Goal: Task Accomplishment & Management: Manage account settings

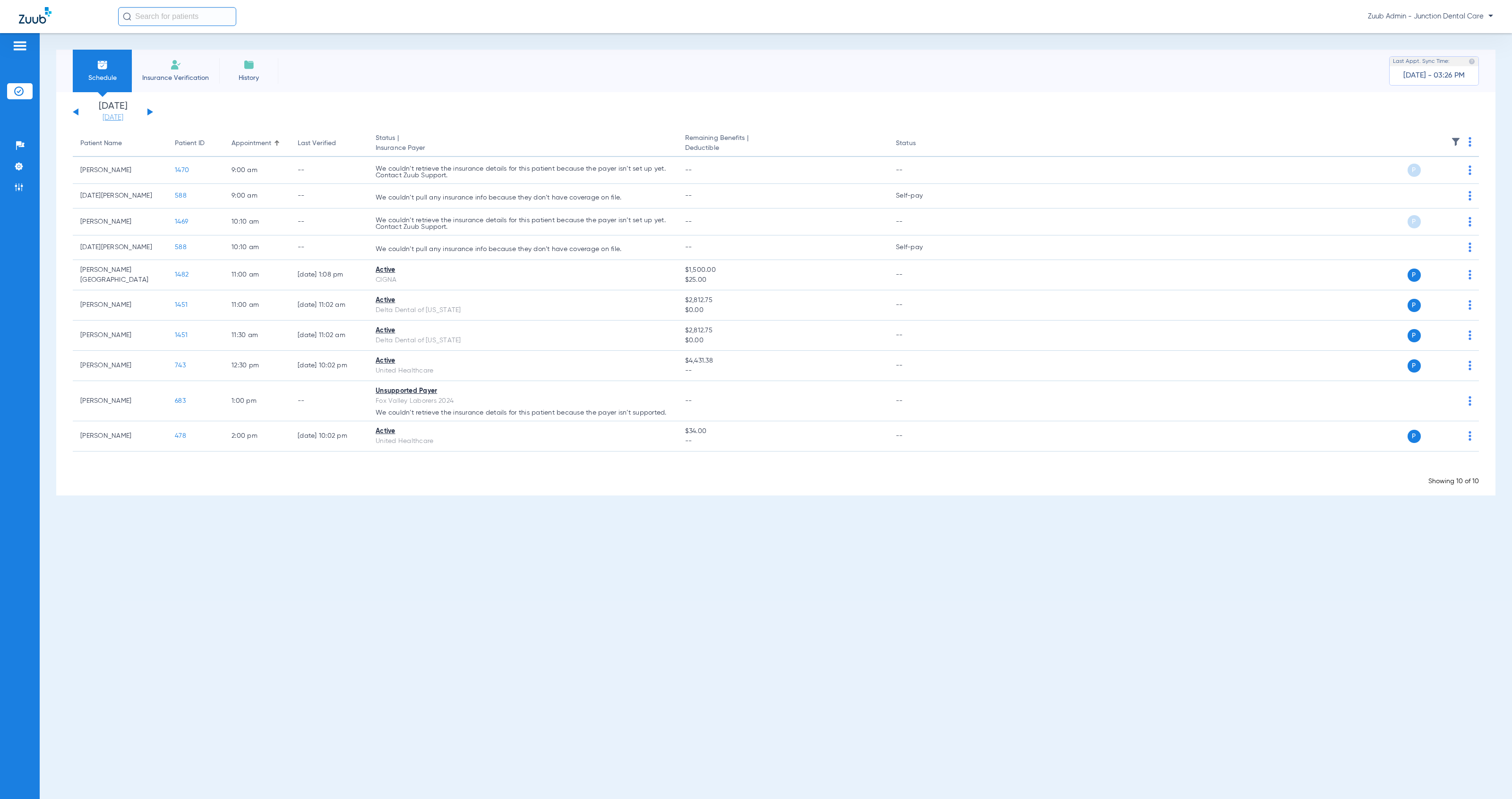
click at [99, 116] on link "[DATE]" at bounding box center [113, 117] width 56 height 10
click at [138, 239] on td "22" at bounding box center [140, 236] width 25 height 19
click at [235, 237] on td "26" at bounding box center [242, 236] width 25 height 19
click at [261, 306] on button "Apply" at bounding box center [254, 300] width 56 height 19
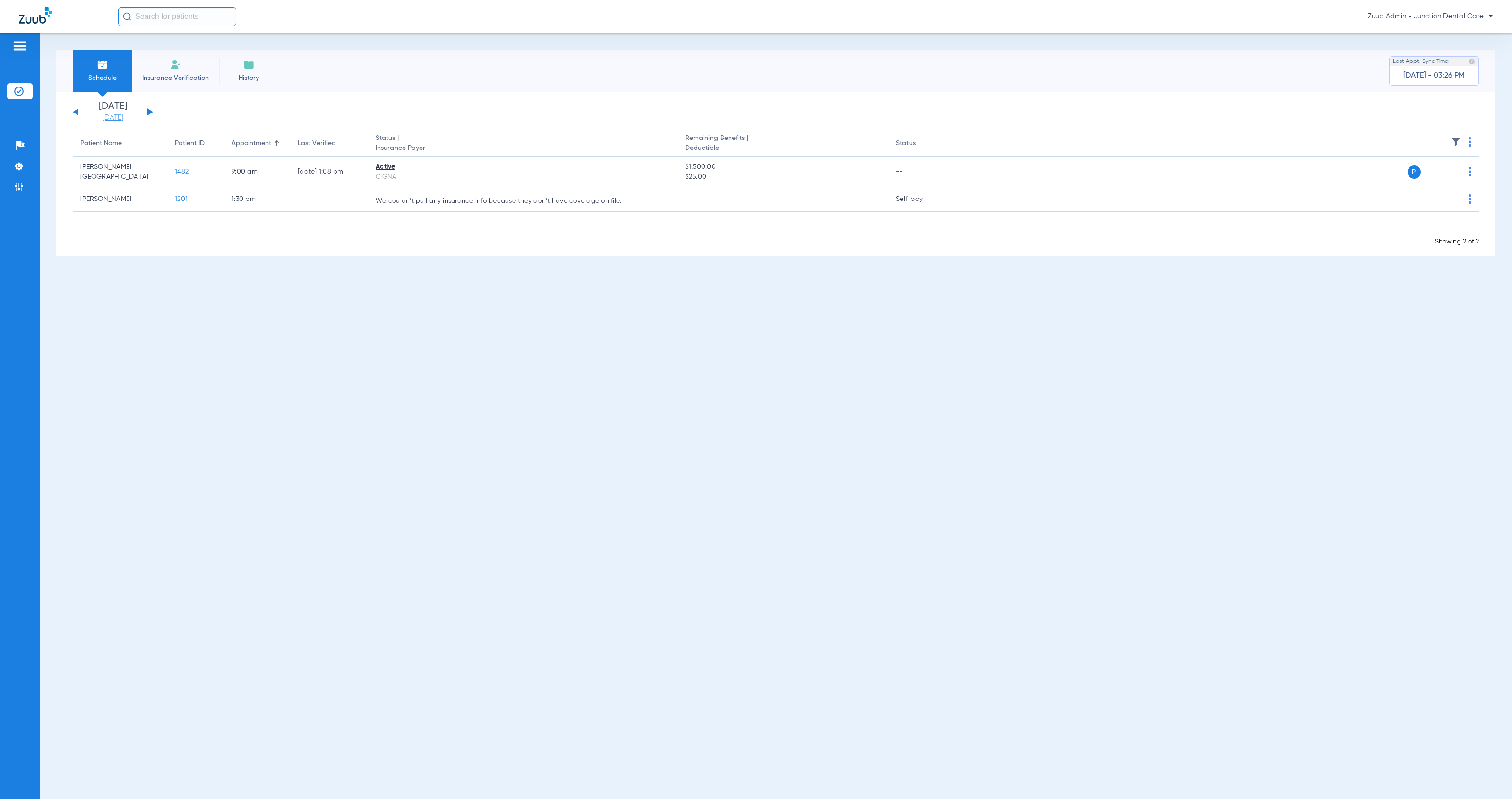
click at [106, 114] on link "[DATE]" at bounding box center [113, 117] width 56 height 10
click at [144, 257] on td "29" at bounding box center [140, 255] width 25 height 19
click at [257, 302] on button "Apply" at bounding box center [254, 300] width 56 height 19
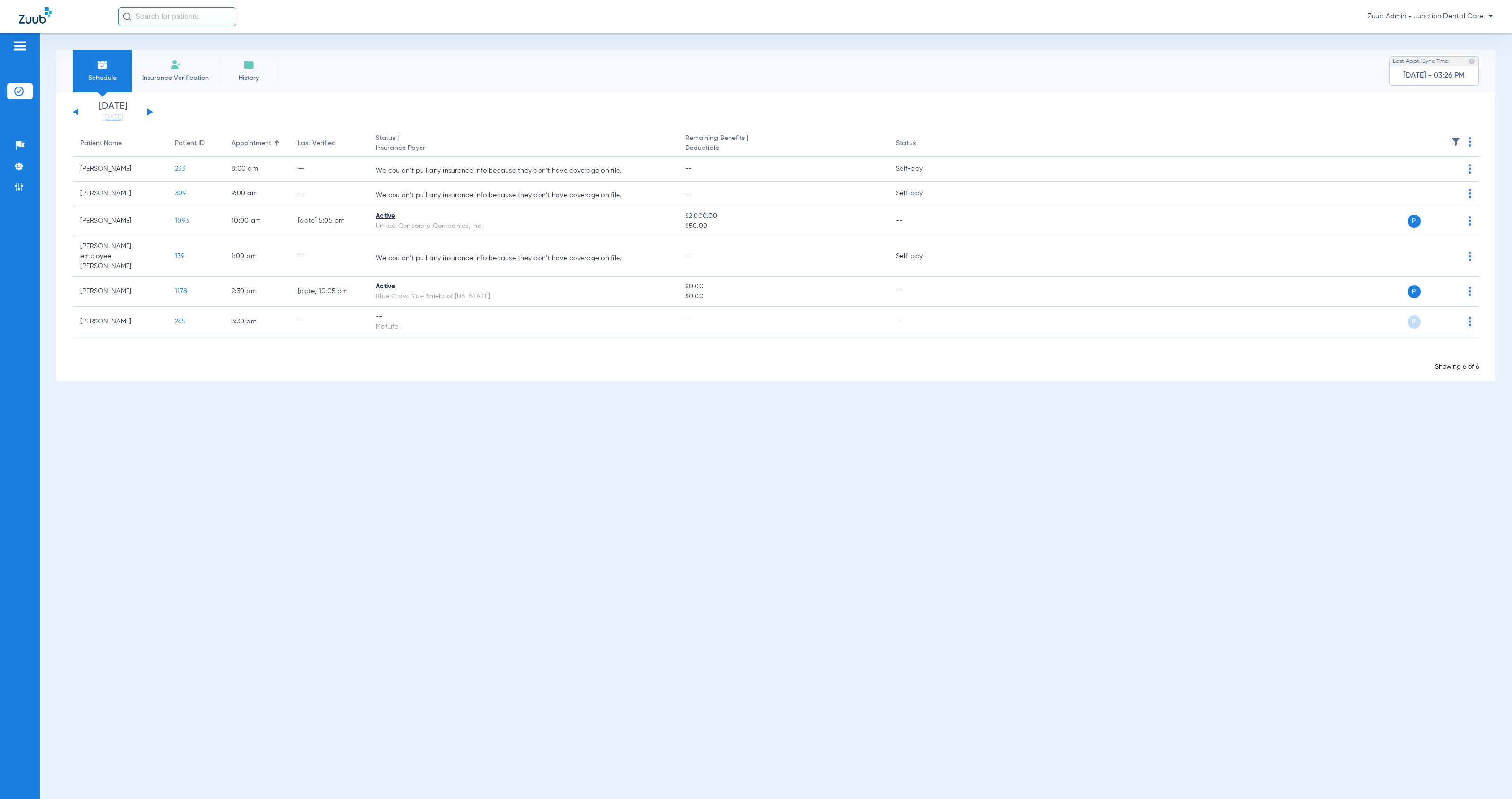
drag, startPoint x: 106, startPoint y: 115, endPoint x: 123, endPoint y: 135, distance: 26.2
click at [106, 115] on link "[DATE]" at bounding box center [113, 117] width 56 height 10
click at [172, 256] on td "30" at bounding box center [165, 255] width 25 height 19
click at [245, 298] on button "Apply" at bounding box center [254, 300] width 56 height 19
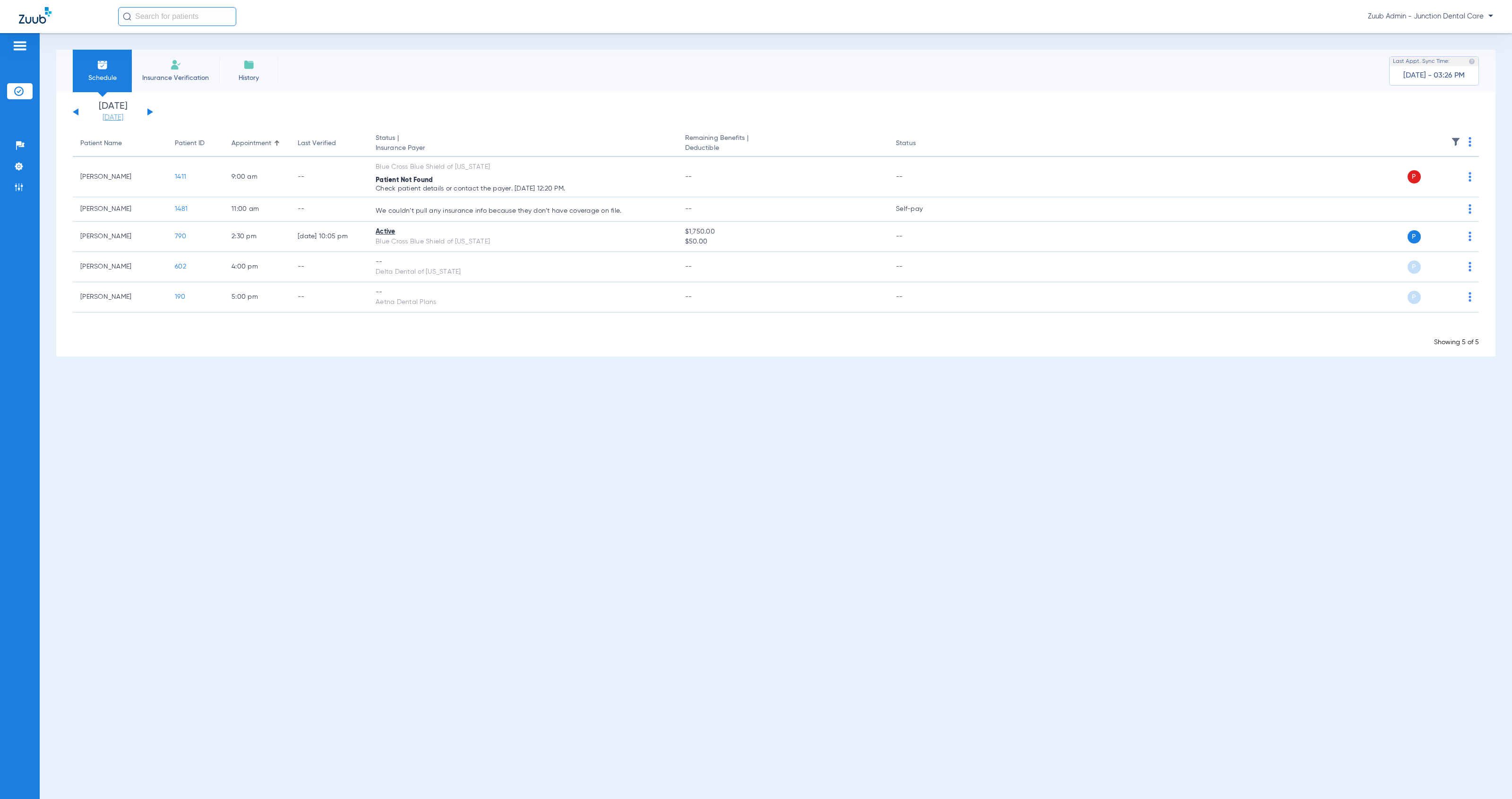
click at [105, 115] on link "[DATE]" at bounding box center [113, 117] width 56 height 10
click at [194, 237] on td "24" at bounding box center [191, 236] width 25 height 19
click at [253, 304] on button "Apply" at bounding box center [254, 300] width 56 height 19
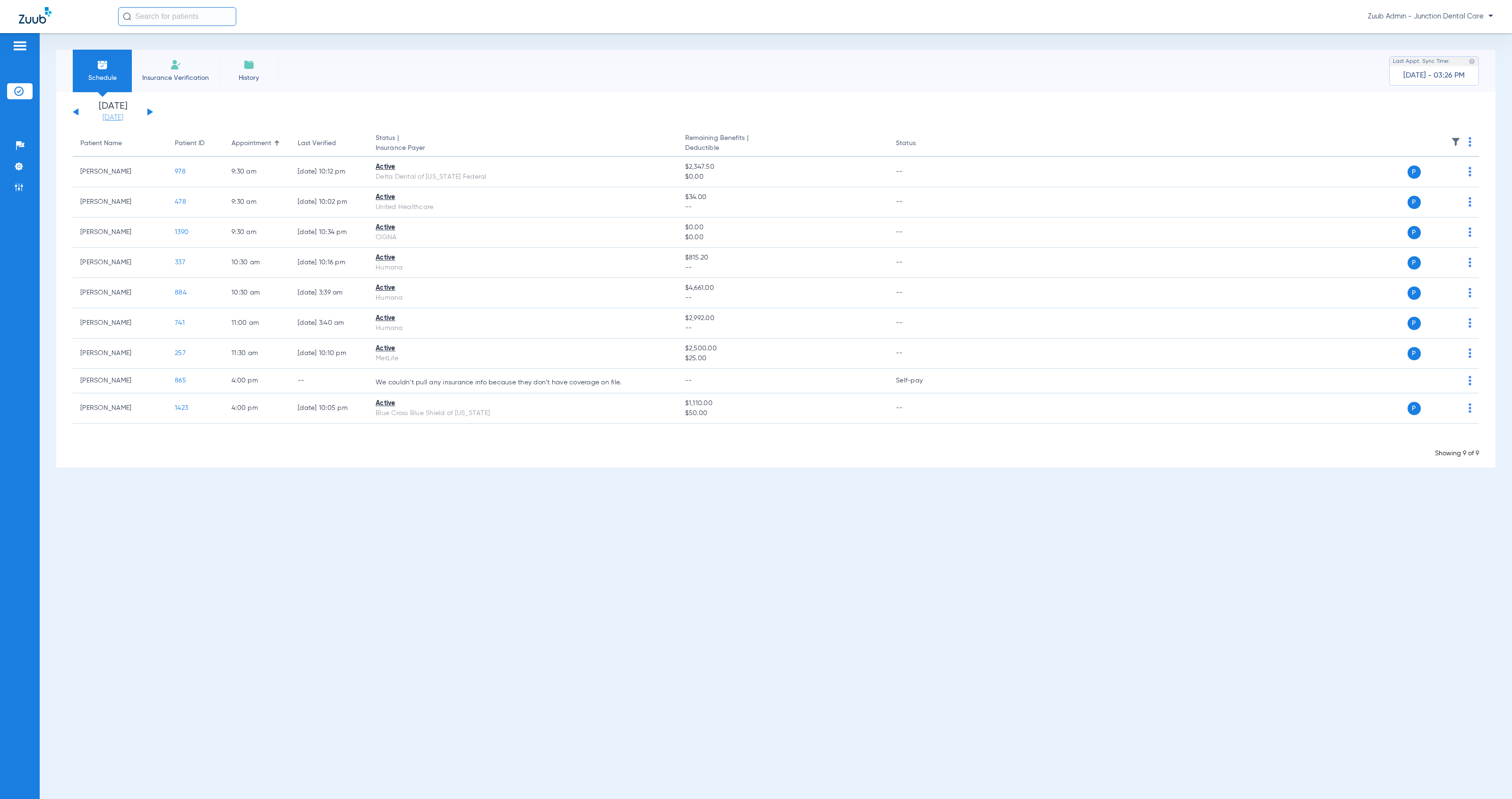
click at [114, 114] on link "[DATE]" at bounding box center [113, 117] width 56 height 10
click at [219, 218] on td "18" at bounding box center [217, 217] width 25 height 19
click at [257, 297] on button "Apply" at bounding box center [254, 300] width 56 height 19
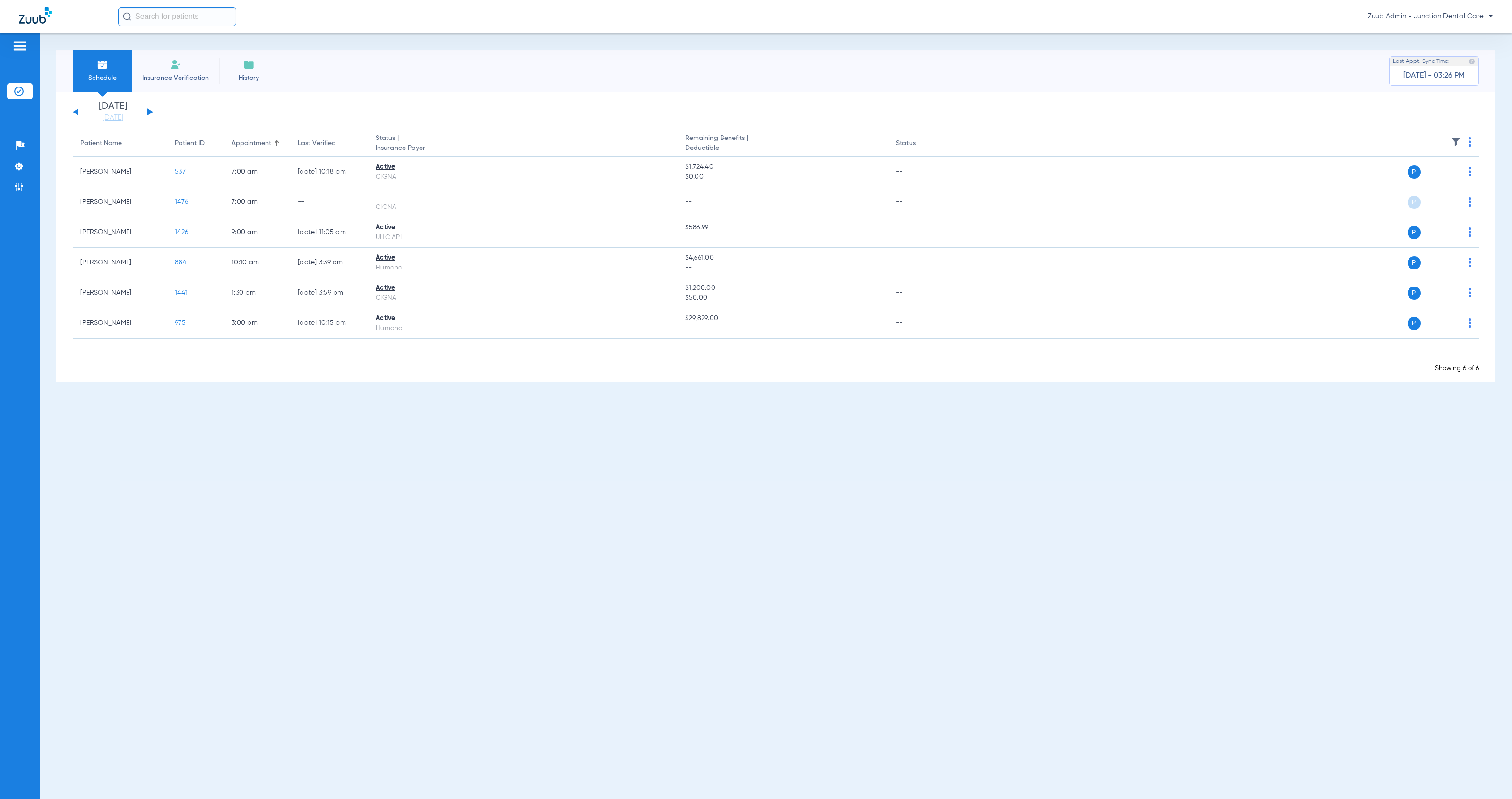
click at [148, 111] on button at bounding box center [151, 112] width 6 height 7
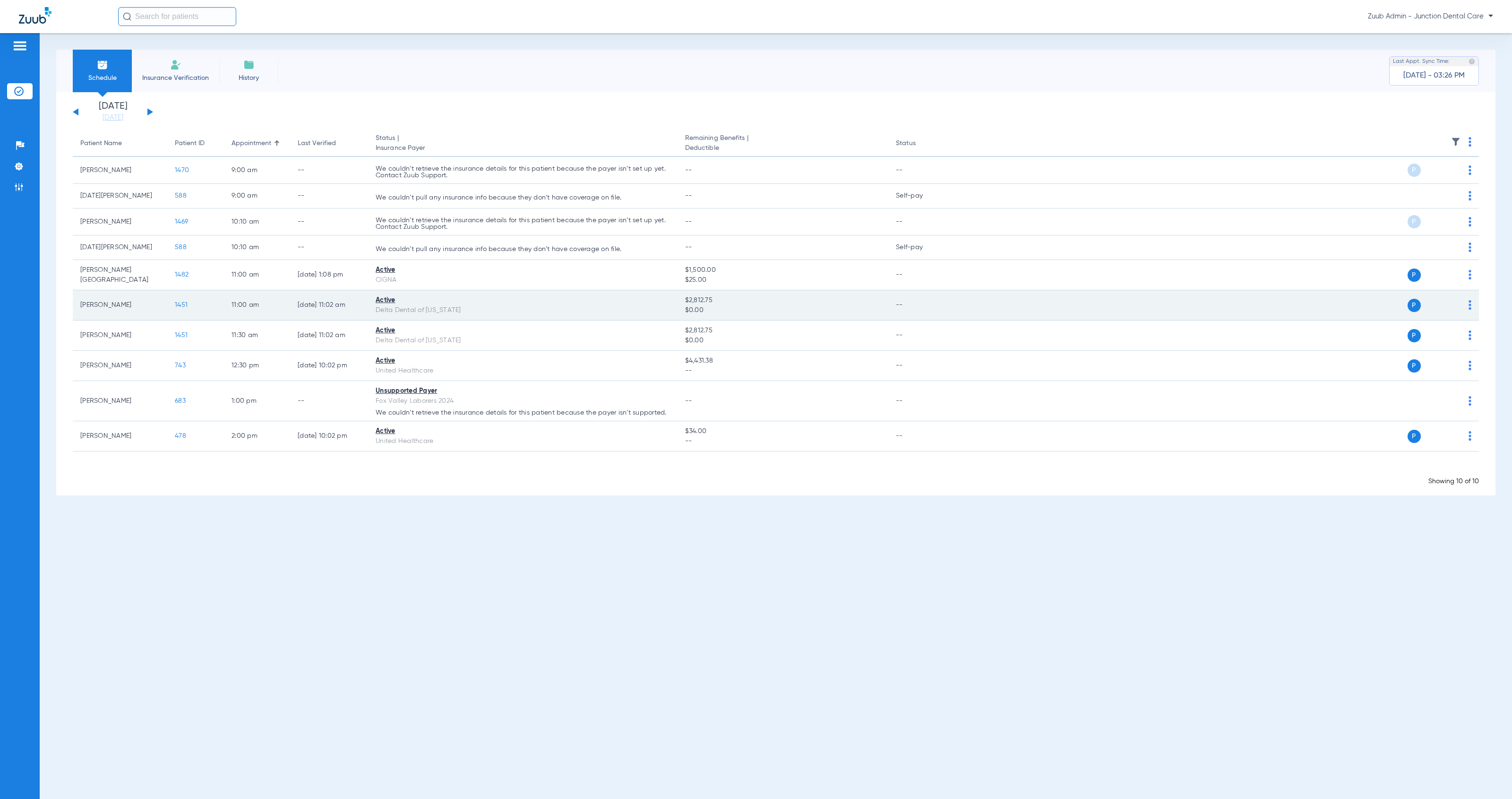
click at [1470, 306] on img at bounding box center [1470, 305] width 3 height 10
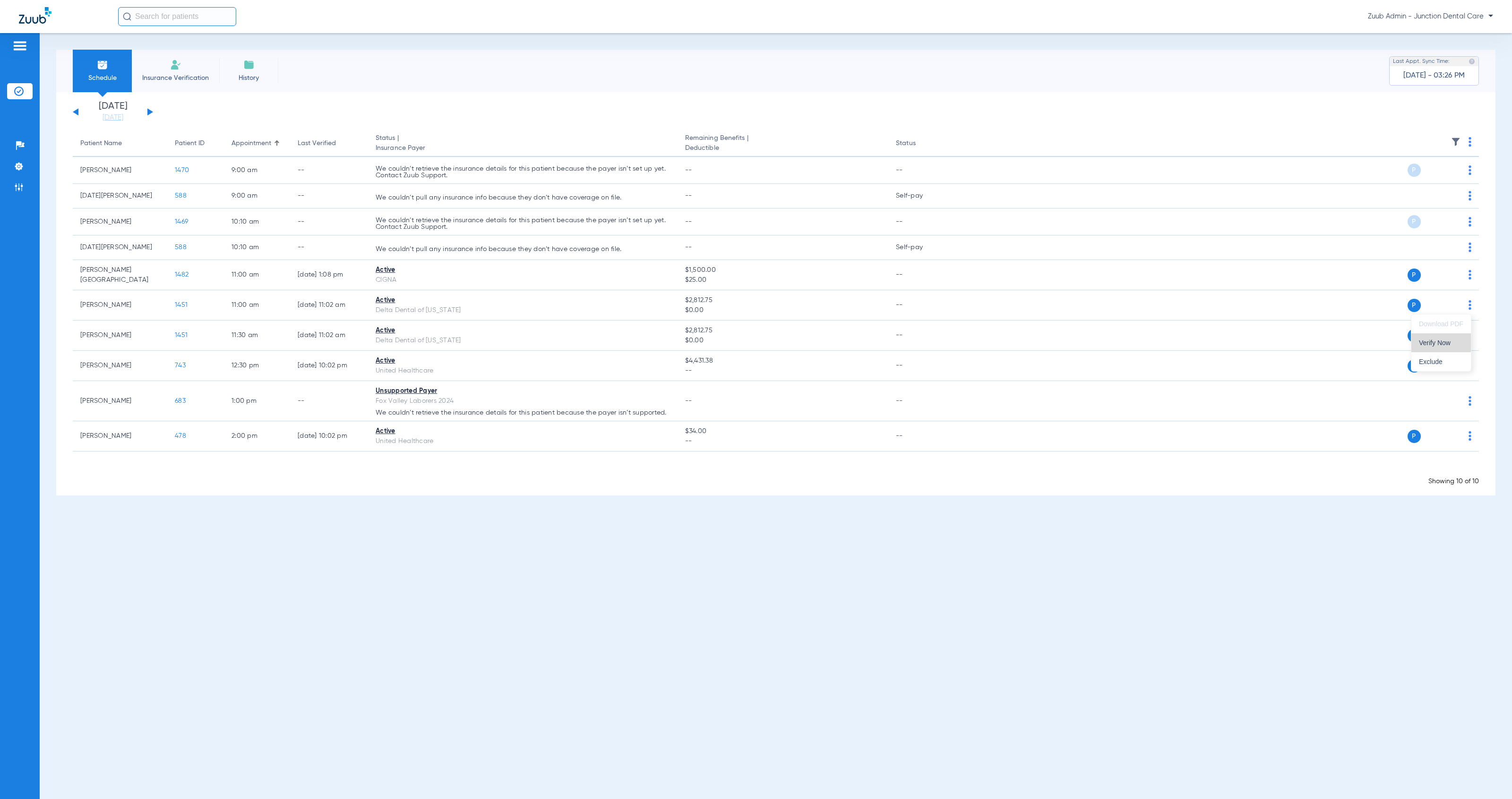
click at [1447, 343] on span "Verify Now" at bounding box center [1441, 342] width 44 height 7
click at [17, 168] on img at bounding box center [19, 166] width 10 height 10
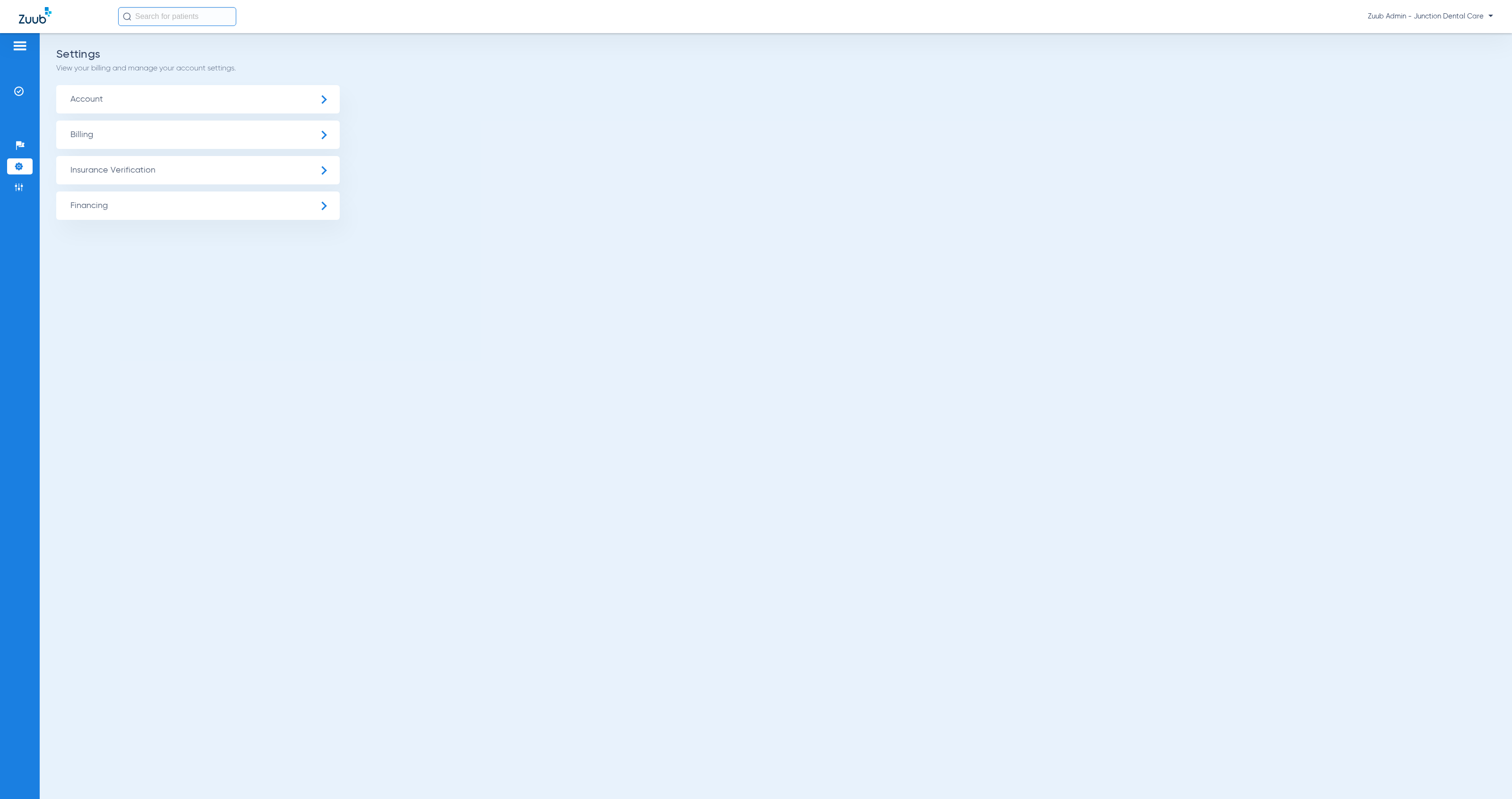
click at [92, 174] on span "Insurance Verification" at bounding box center [198, 170] width 283 height 28
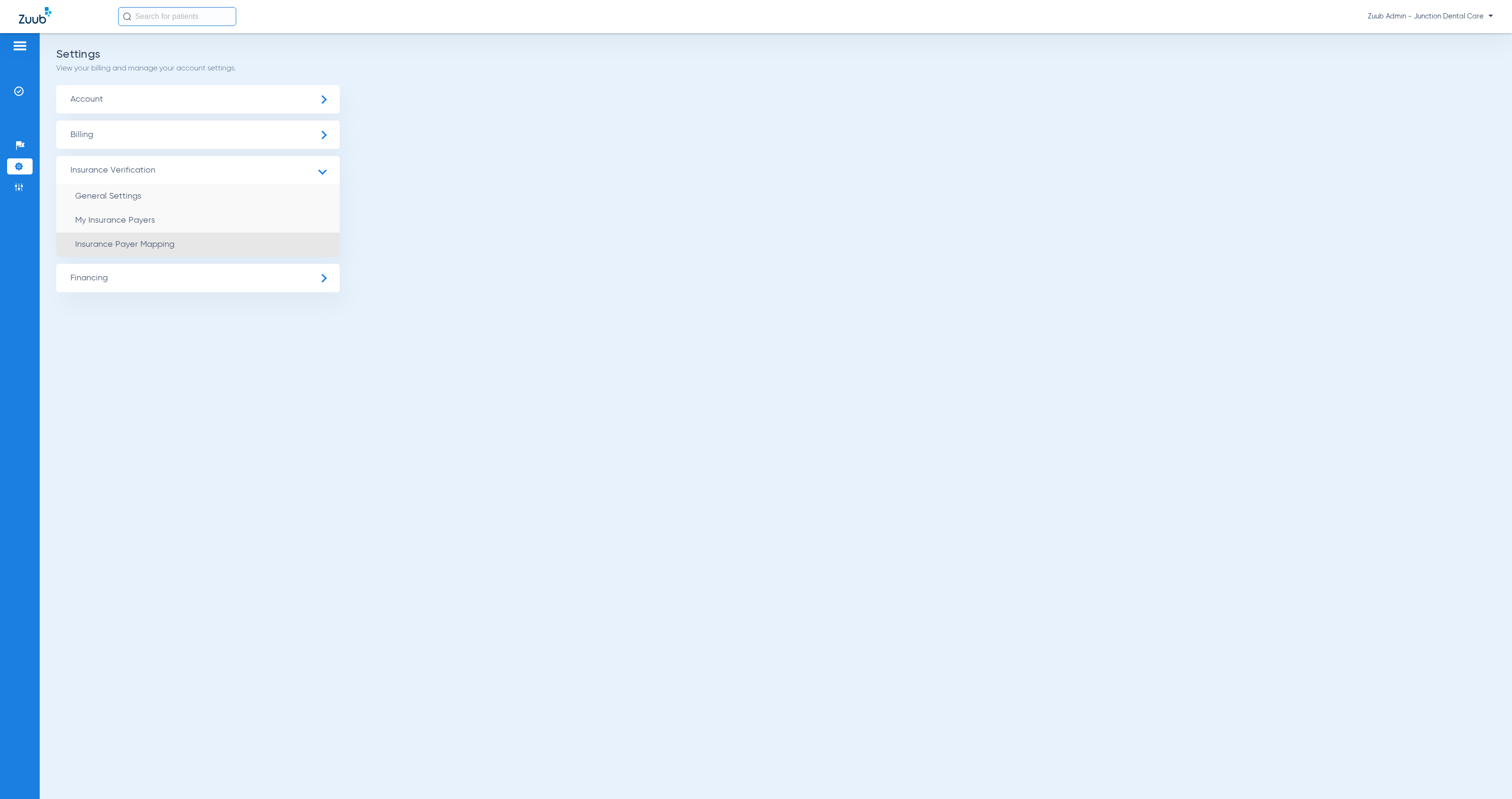
click at [213, 246] on li "Insurance Payer Mapping" at bounding box center [198, 244] width 283 height 24
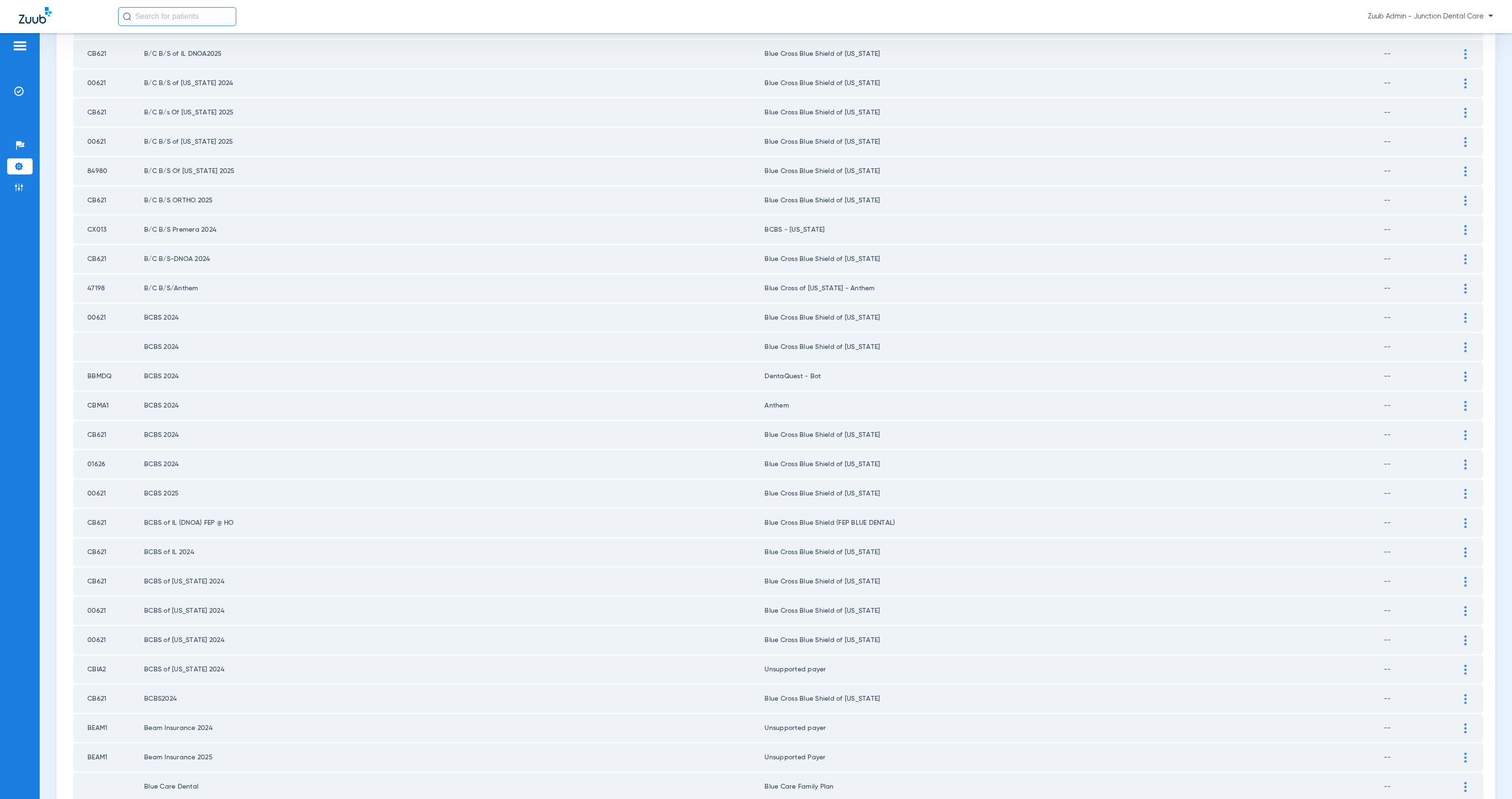
scroll to position [862, 0]
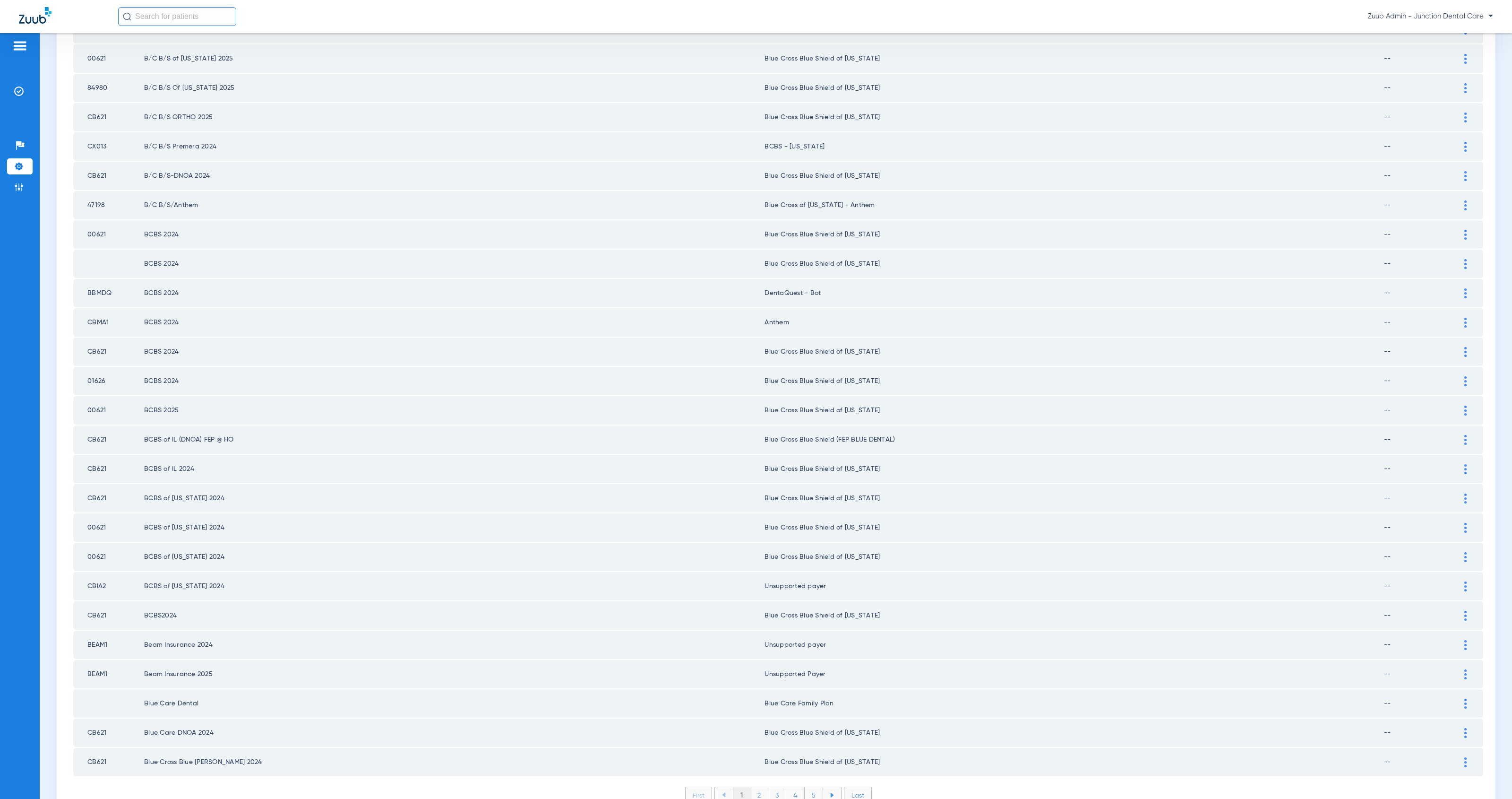
click at [756, 787] on li "2" at bounding box center [759, 795] width 18 height 16
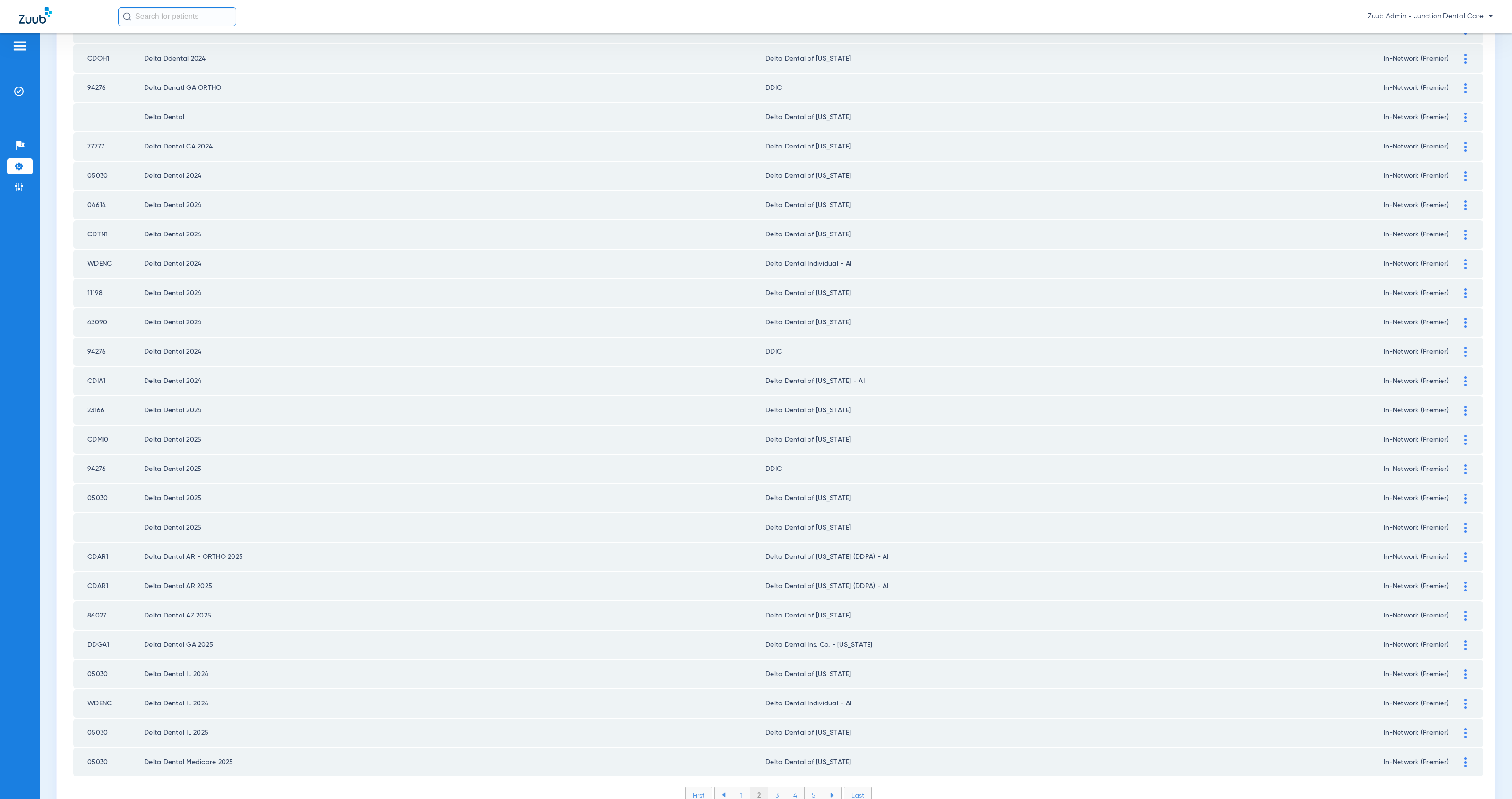
click at [772, 787] on li "3" at bounding box center [777, 795] width 18 height 16
click at [788, 787] on li "4" at bounding box center [795, 795] width 19 height 16
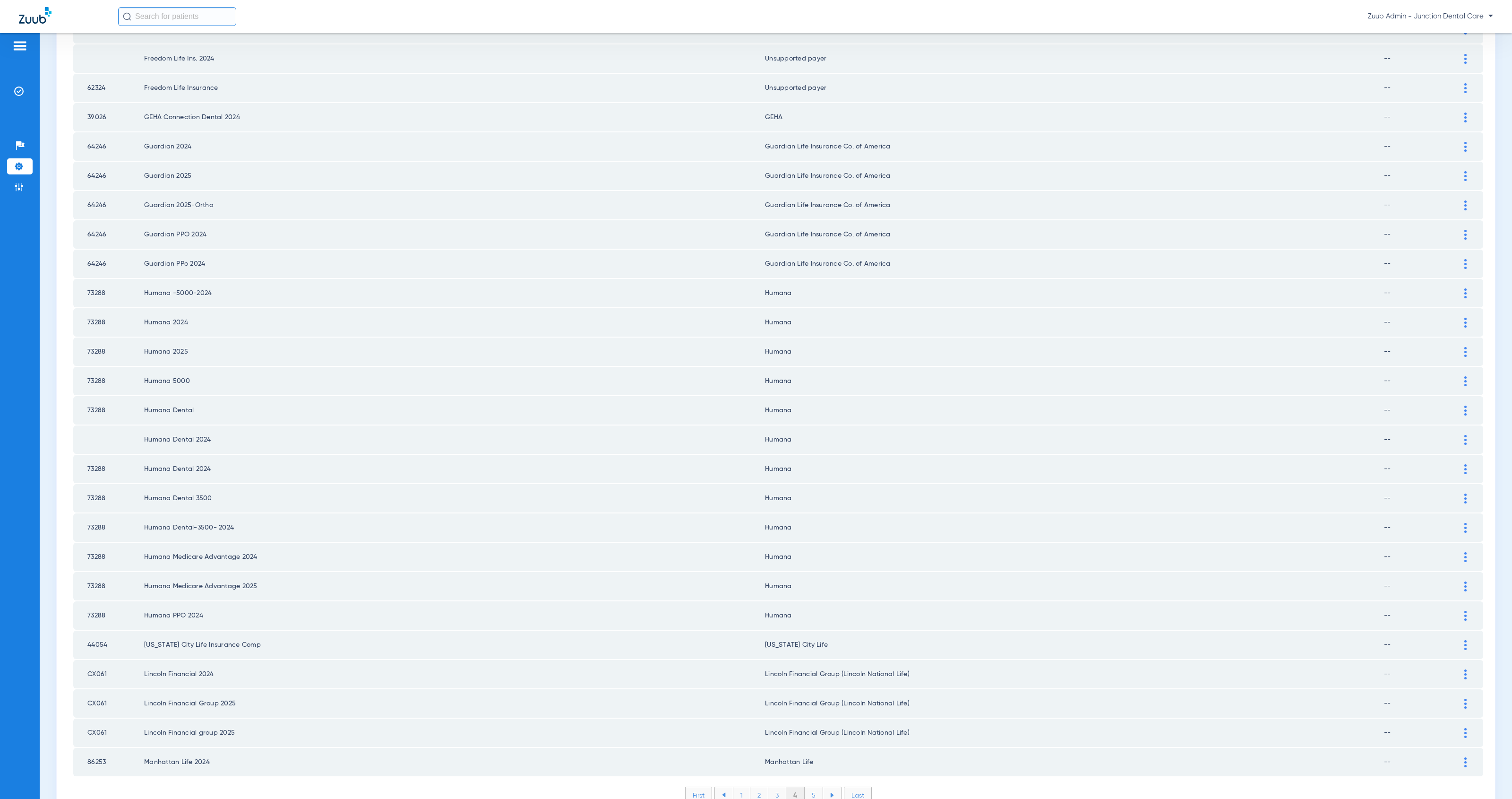
click at [810, 787] on li "5" at bounding box center [813, 795] width 19 height 16
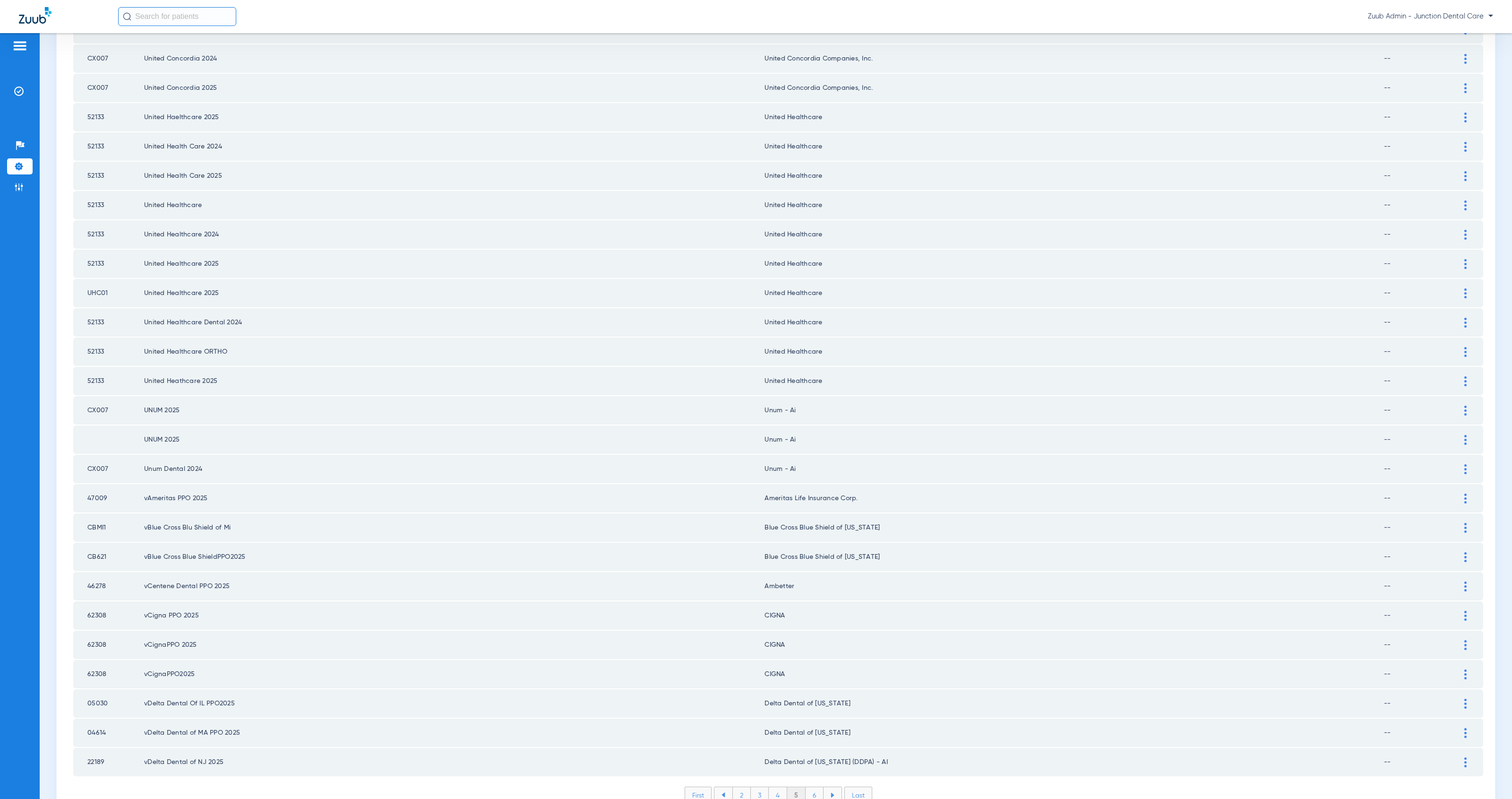
click at [812, 787] on li "6" at bounding box center [814, 795] width 18 height 16
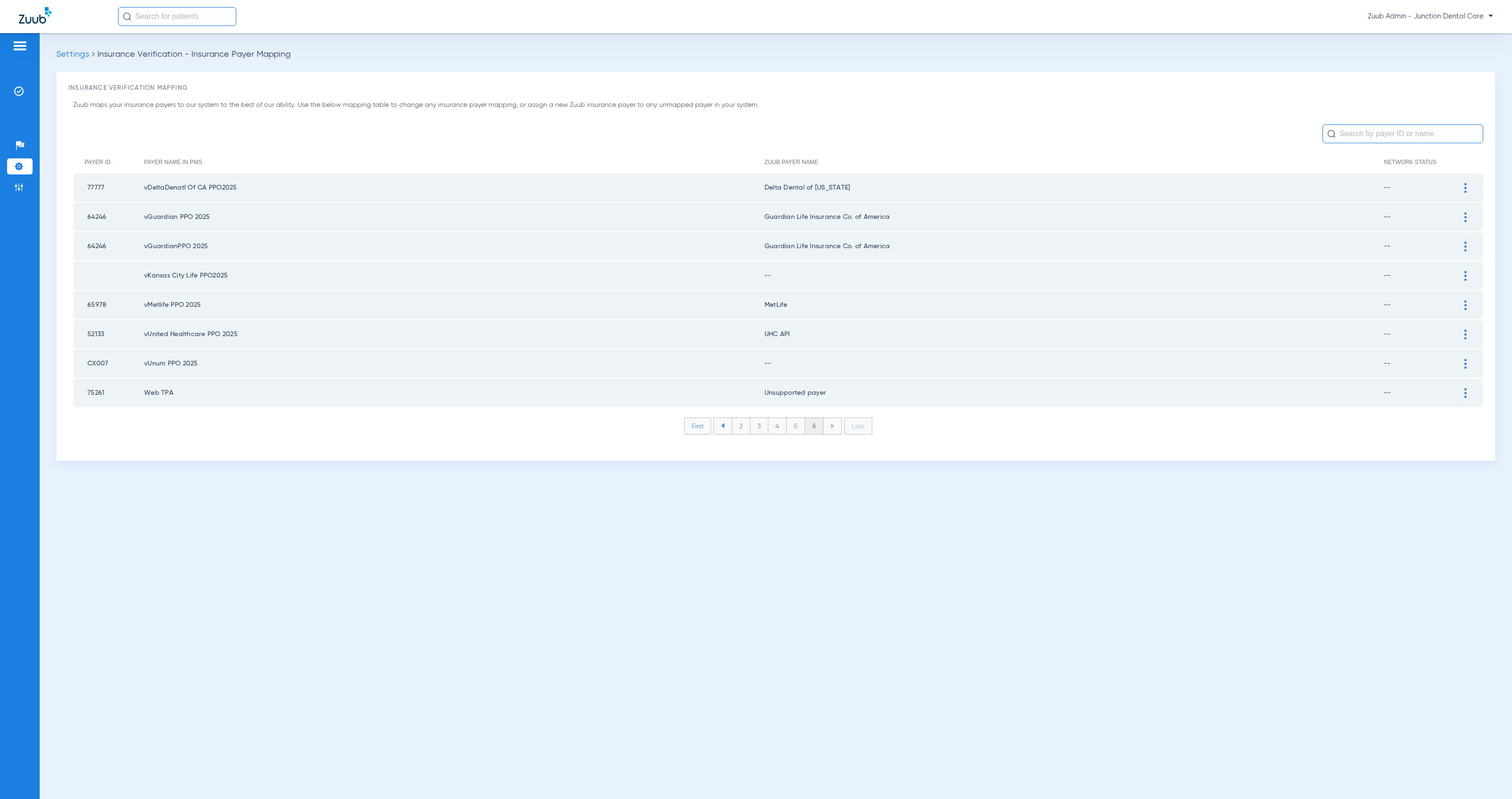
scroll to position [0, 0]
click at [1465, 273] on img at bounding box center [1465, 275] width 2 height 10
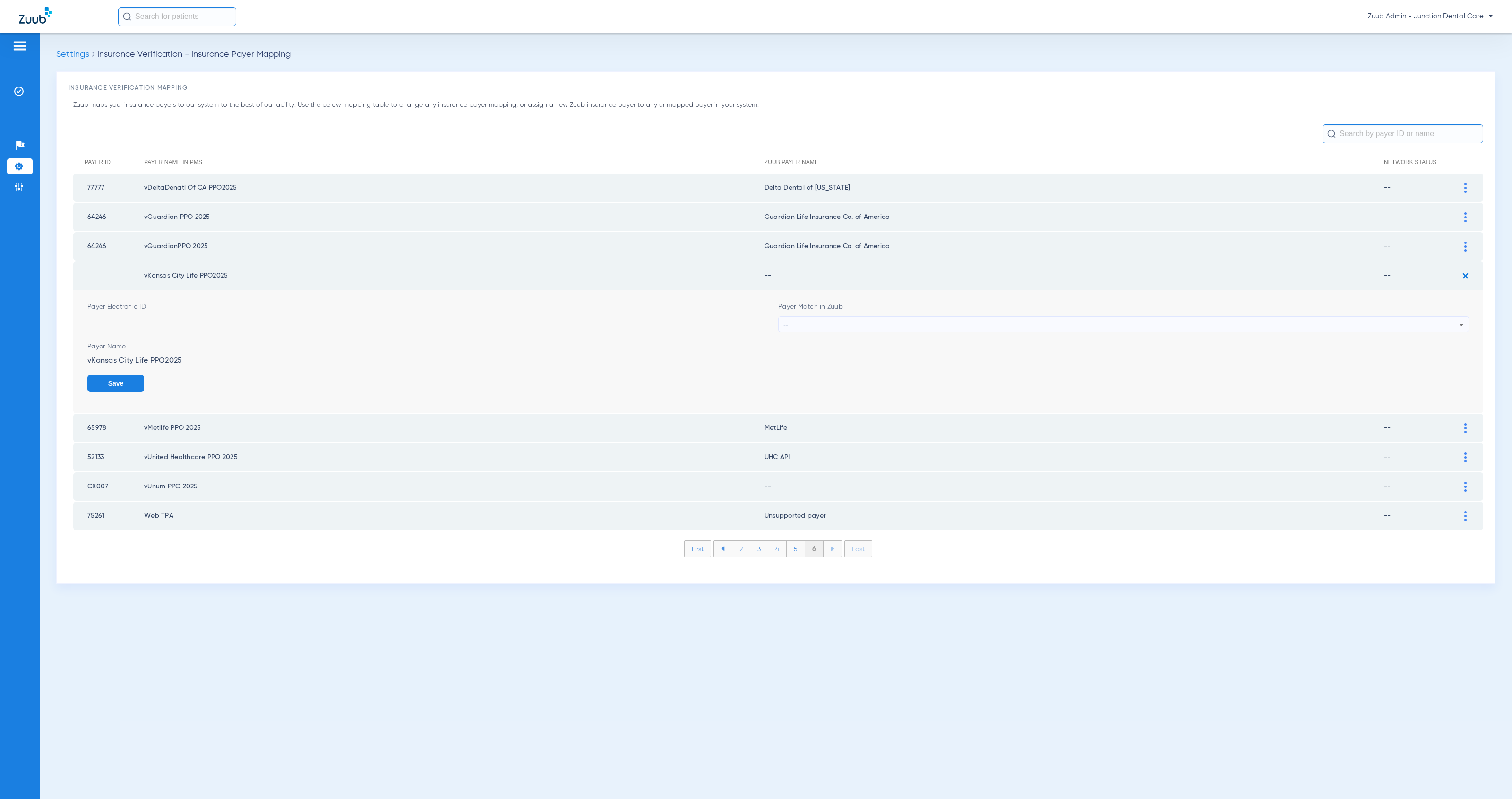
click at [848, 323] on div "--" at bounding box center [1120, 325] width 676 height 16
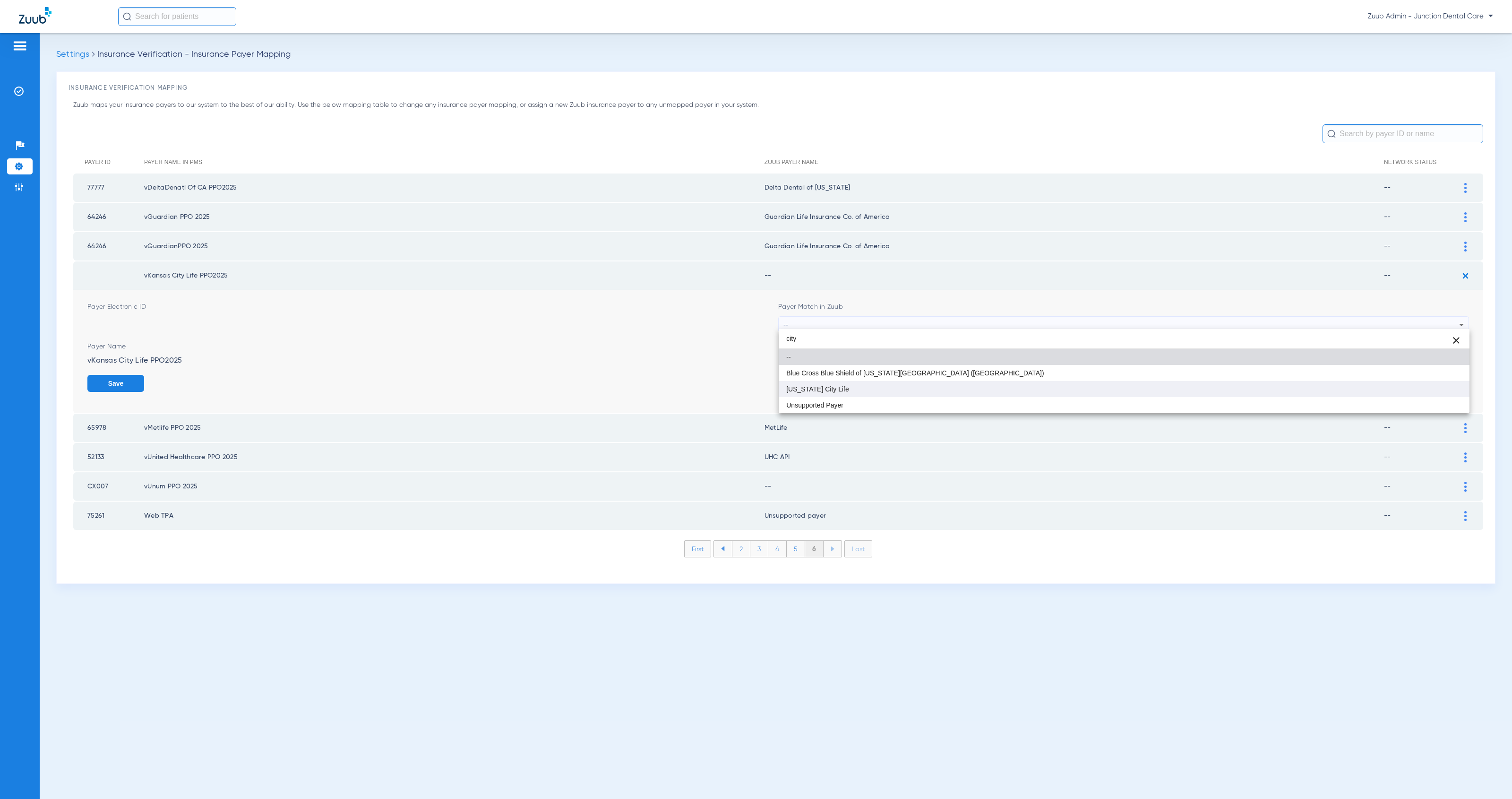
type input "city"
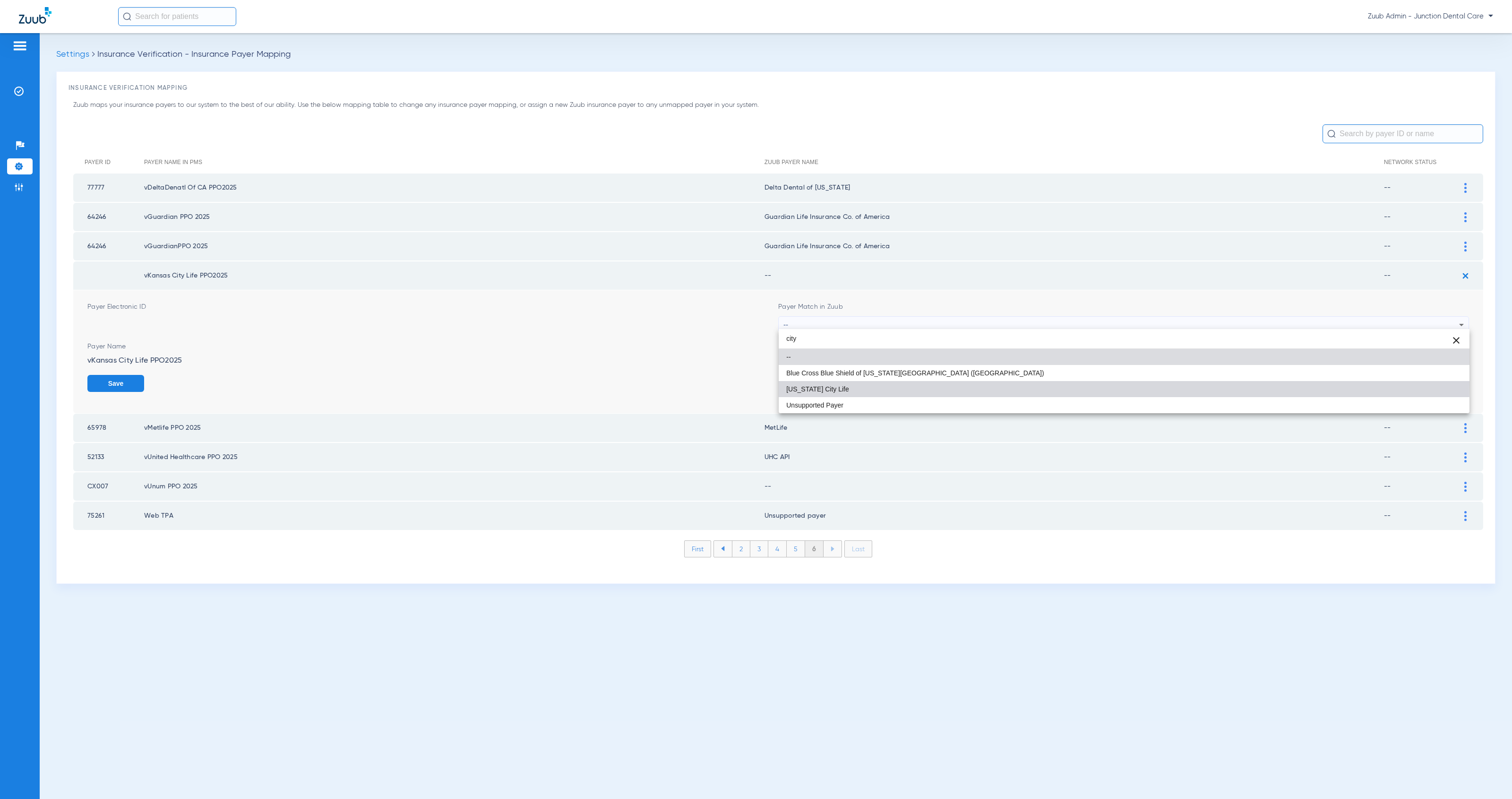
click at [854, 381] on mat-option "[US_STATE] City Life" at bounding box center [1123, 389] width 690 height 16
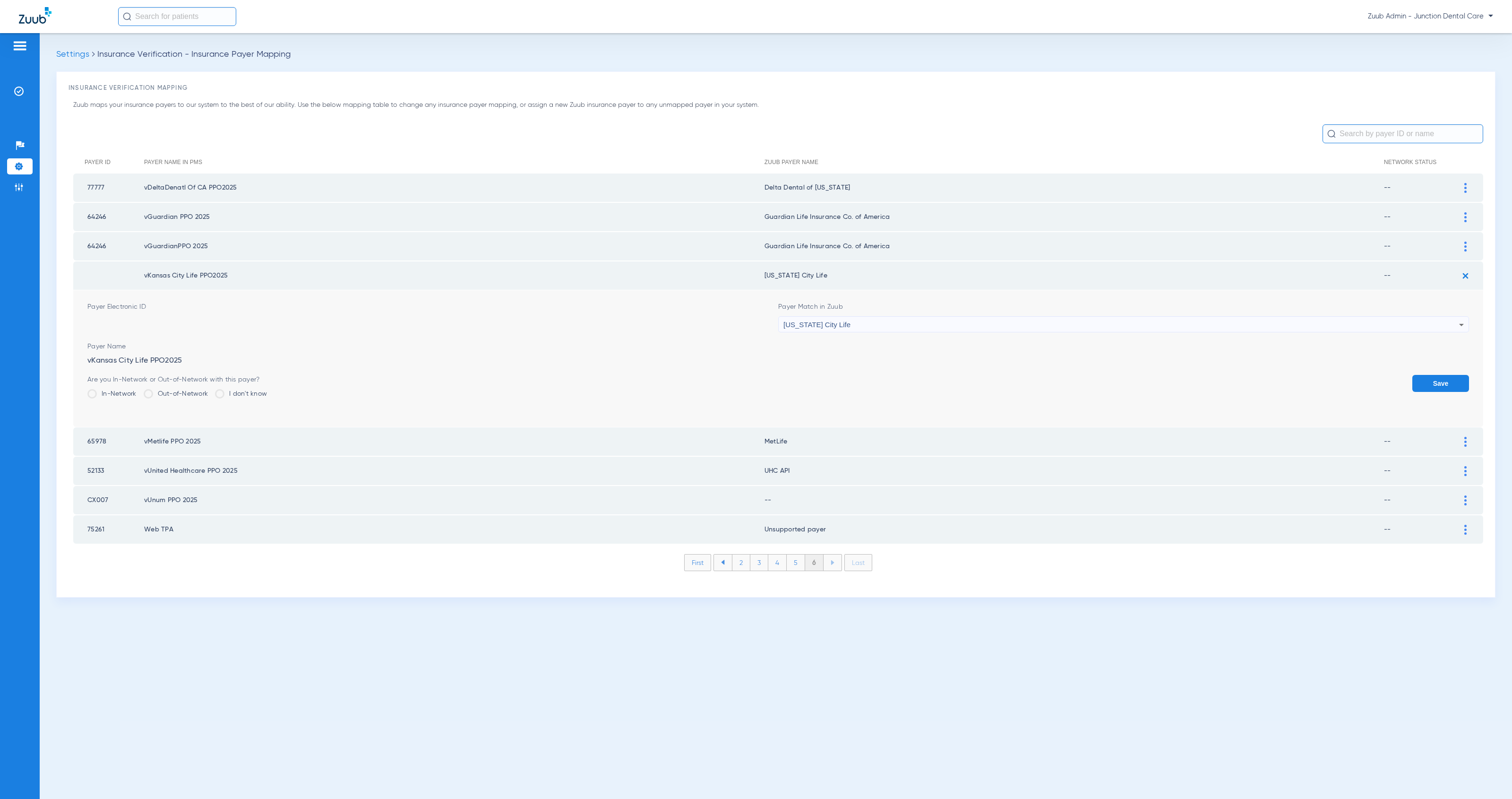
click at [1448, 376] on button "Save" at bounding box center [1440, 383] width 56 height 17
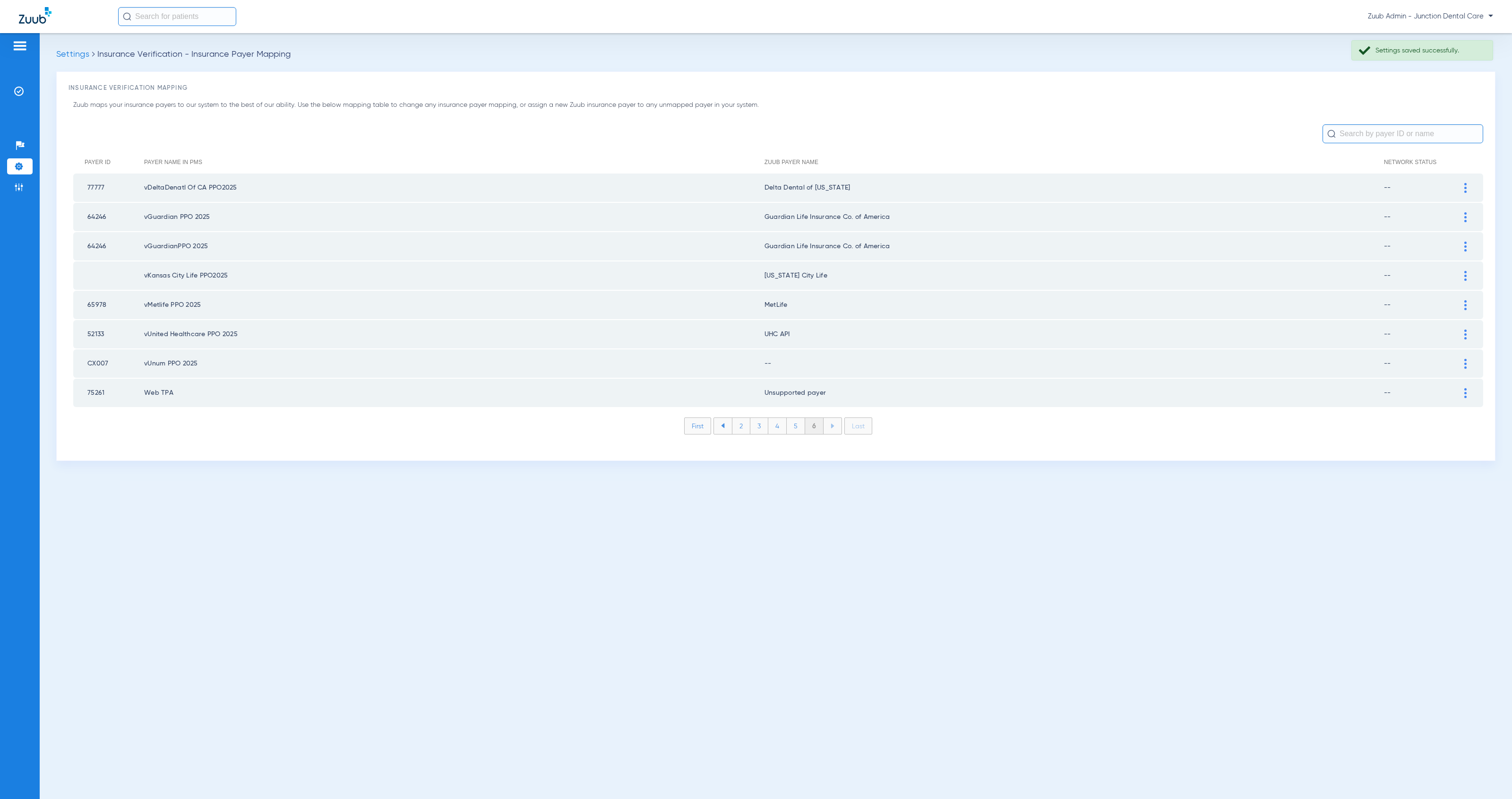
click at [1463, 330] on div at bounding box center [1465, 334] width 16 height 10
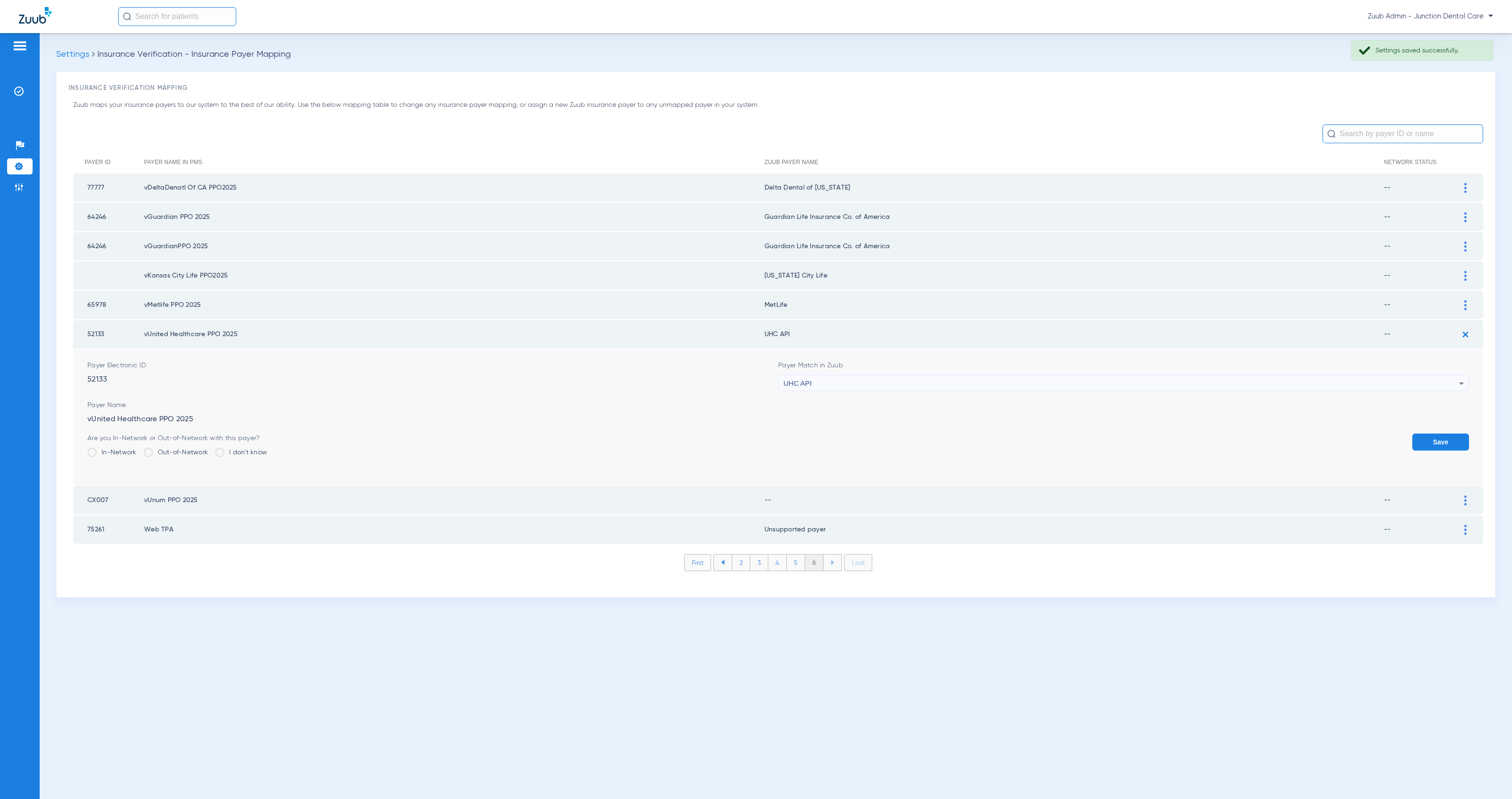
click at [937, 377] on div "UHC API" at bounding box center [1120, 384] width 676 height 16
type input "united he"
drag, startPoint x: 957, startPoint y: 427, endPoint x: 976, endPoint y: 428, distance: 19.0
click at [957, 427] on mat-option "United Healthcare" at bounding box center [1123, 430] width 690 height 16
click at [1445, 440] on button "Save" at bounding box center [1440, 441] width 56 height 17
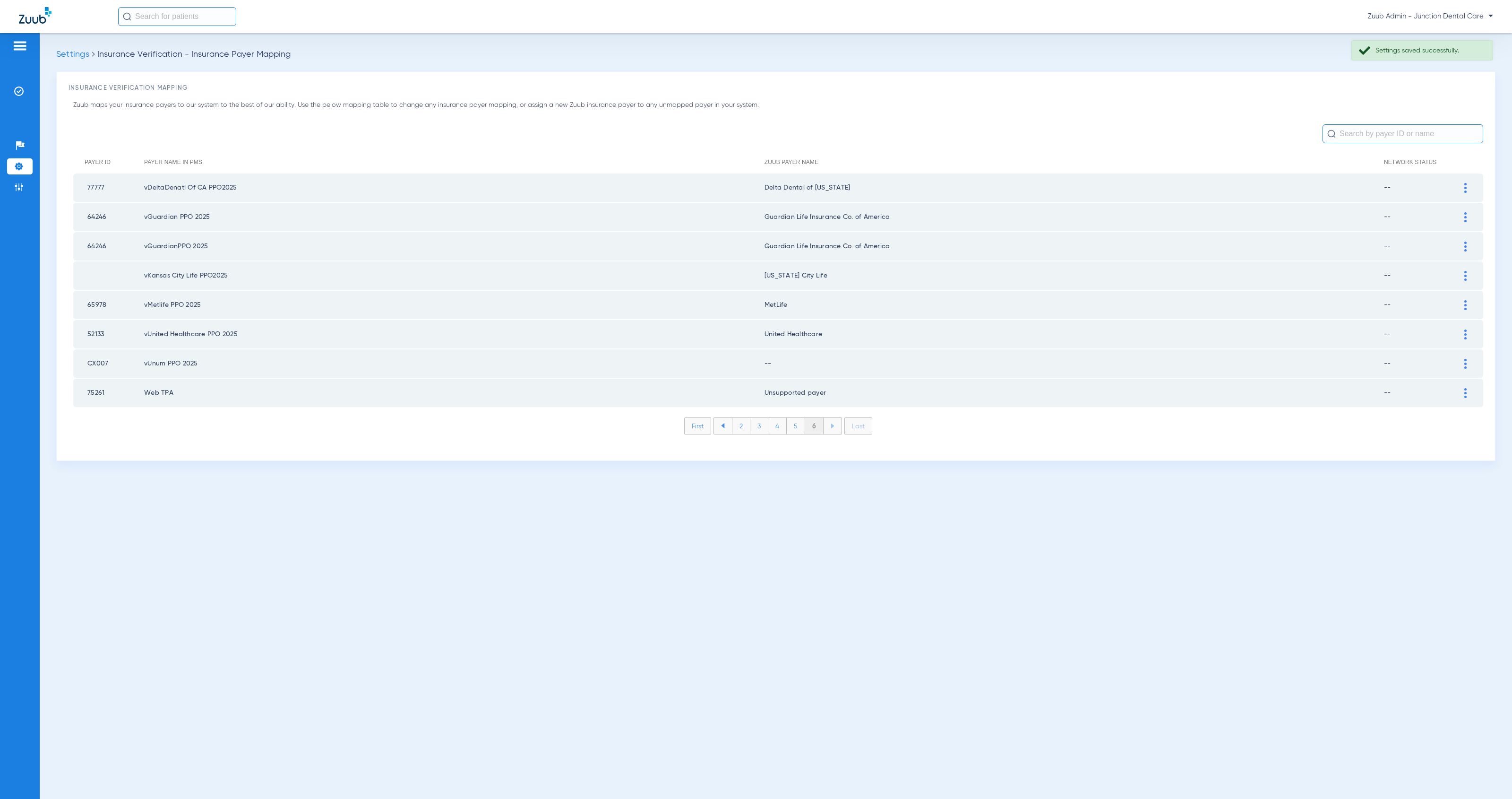
click at [1465, 359] on img at bounding box center [1465, 364] width 2 height 10
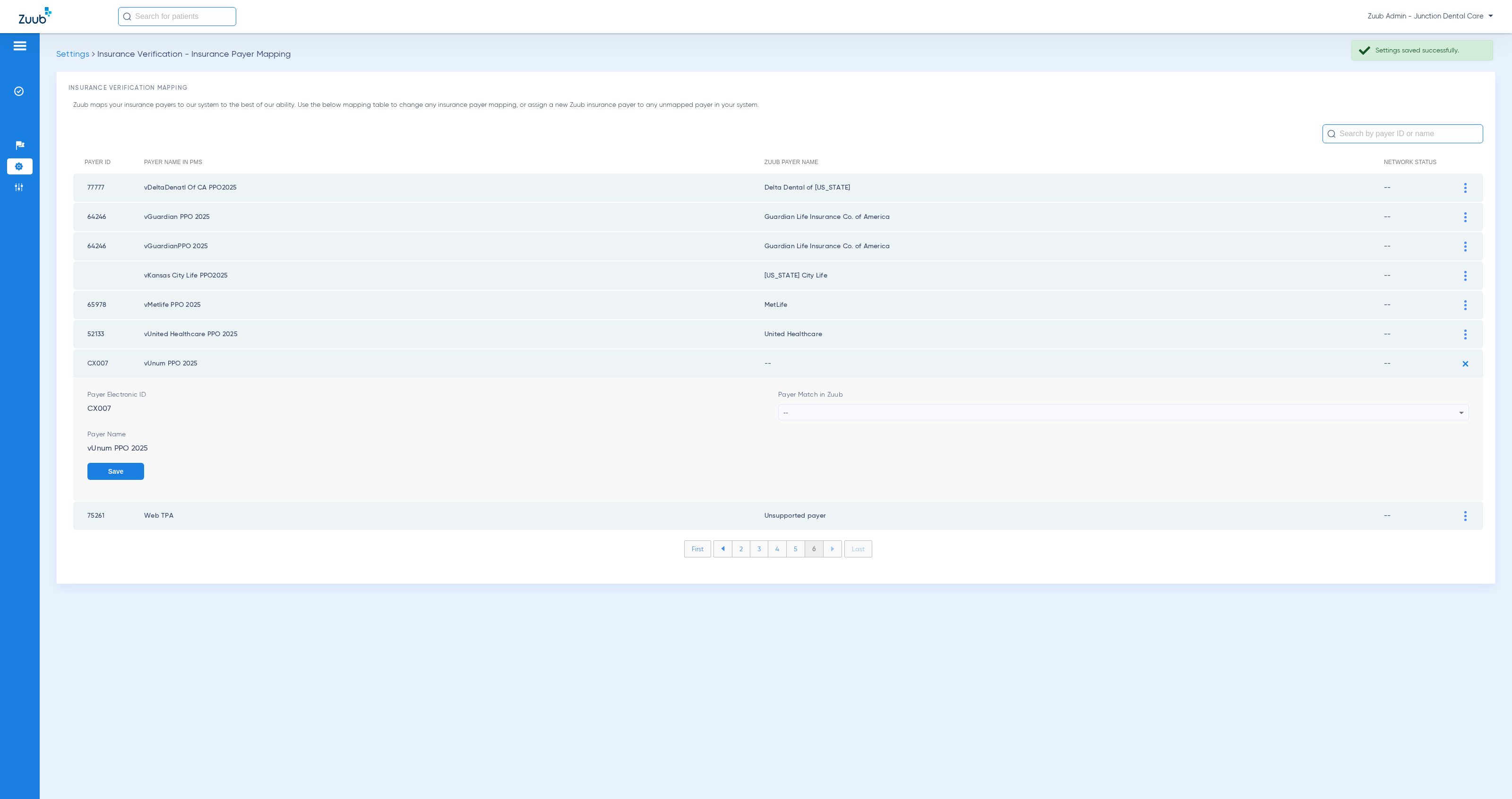
click at [829, 404] on div "--" at bounding box center [1120, 412] width 676 height 16
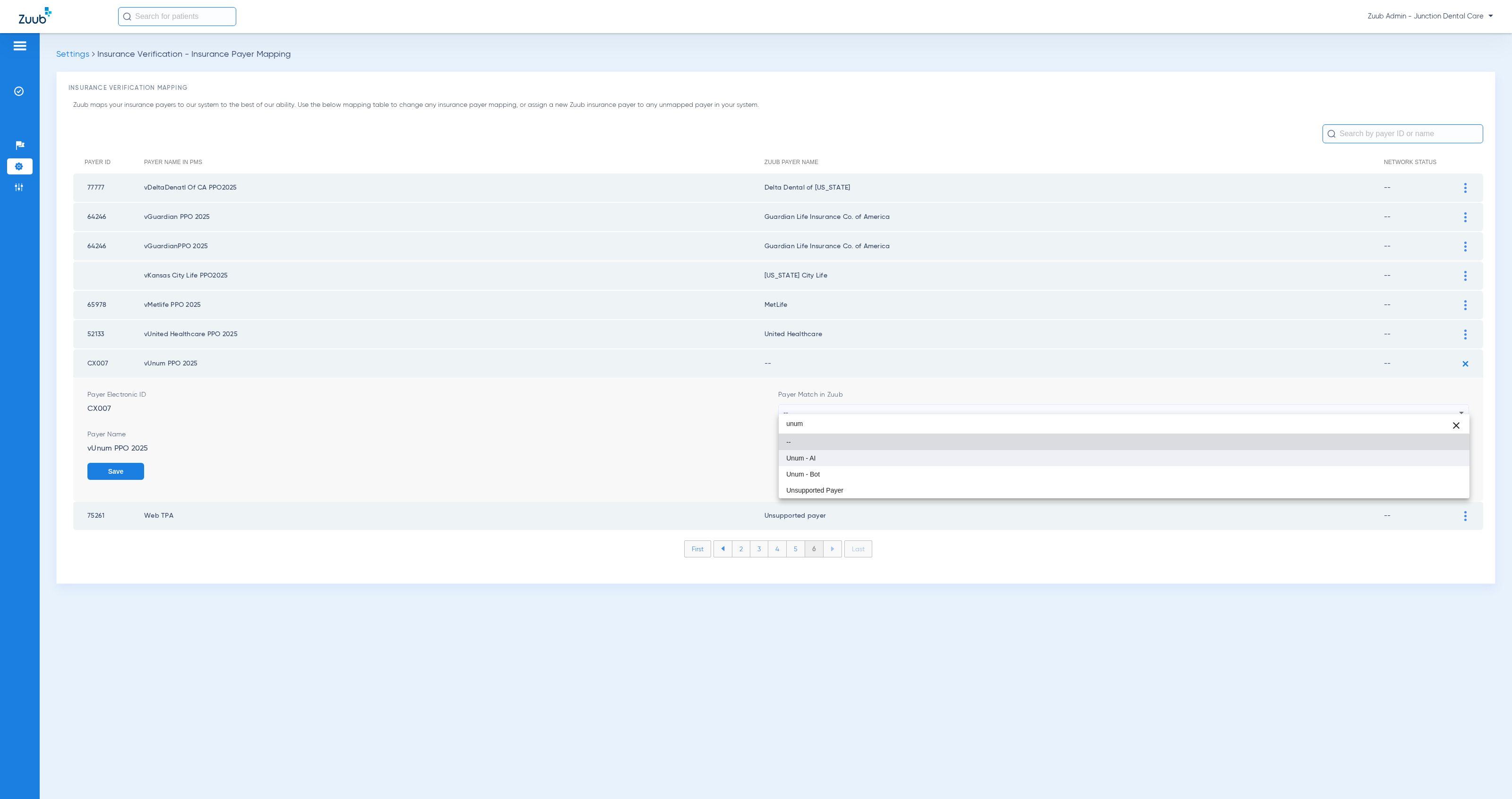
type input "unum"
click at [843, 458] on mat-option "Unum - AI" at bounding box center [1123, 458] width 690 height 16
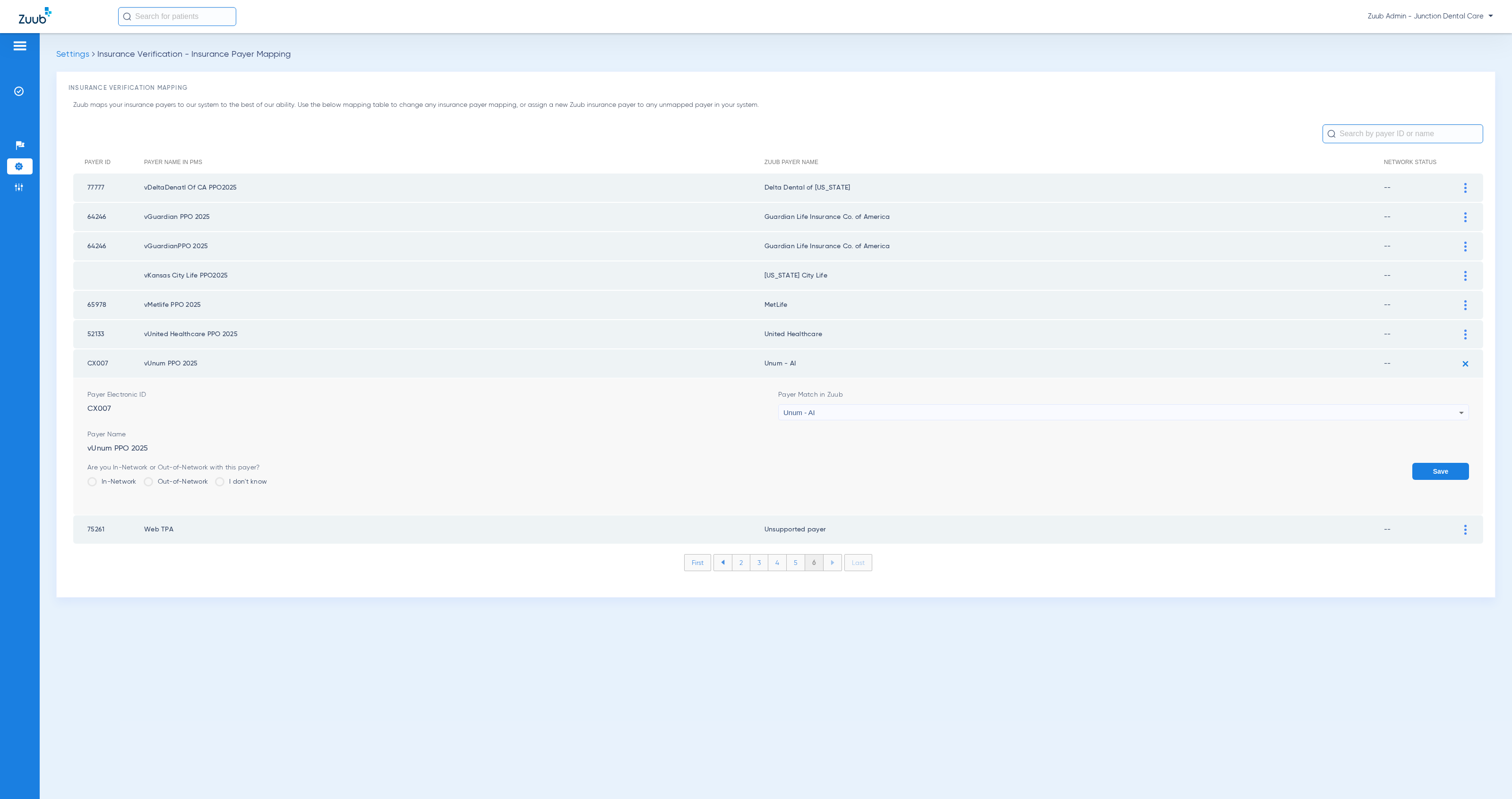
click at [1437, 463] on button "Save" at bounding box center [1440, 471] width 56 height 17
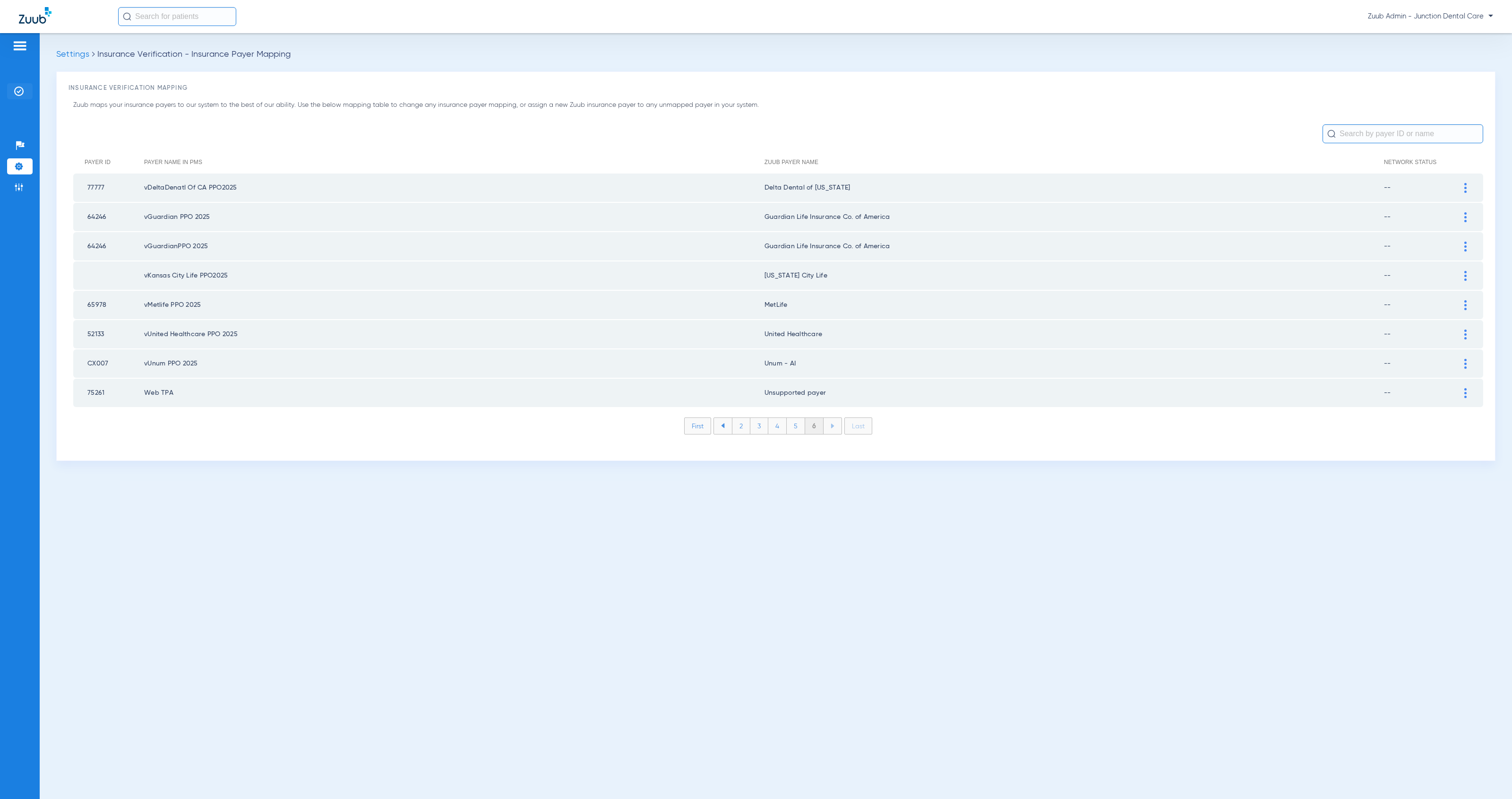
click at [19, 94] on img at bounding box center [19, 91] width 10 height 10
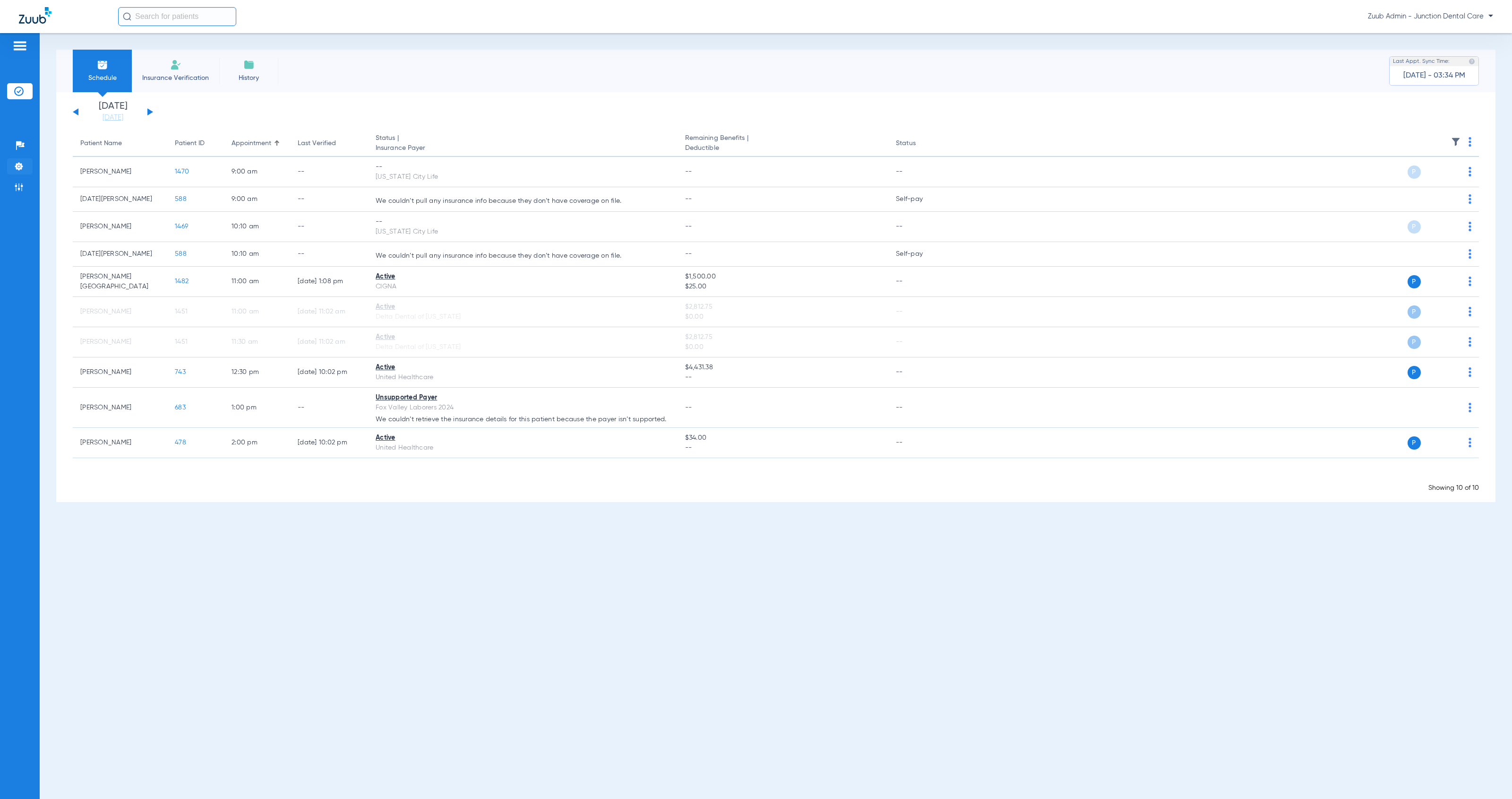
click at [22, 166] on img at bounding box center [19, 166] width 10 height 10
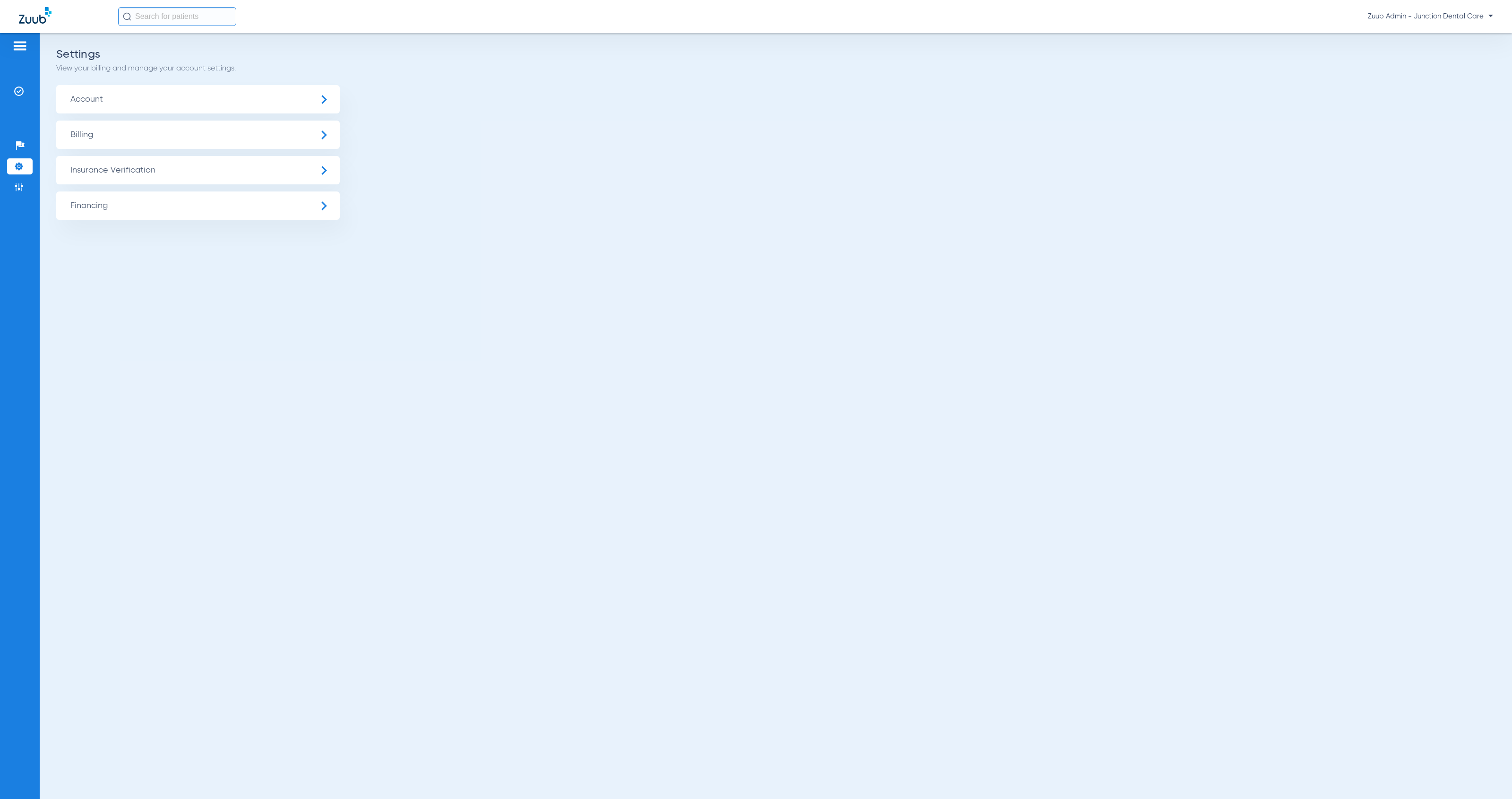
click at [184, 93] on span "Account" at bounding box center [198, 99] width 283 height 28
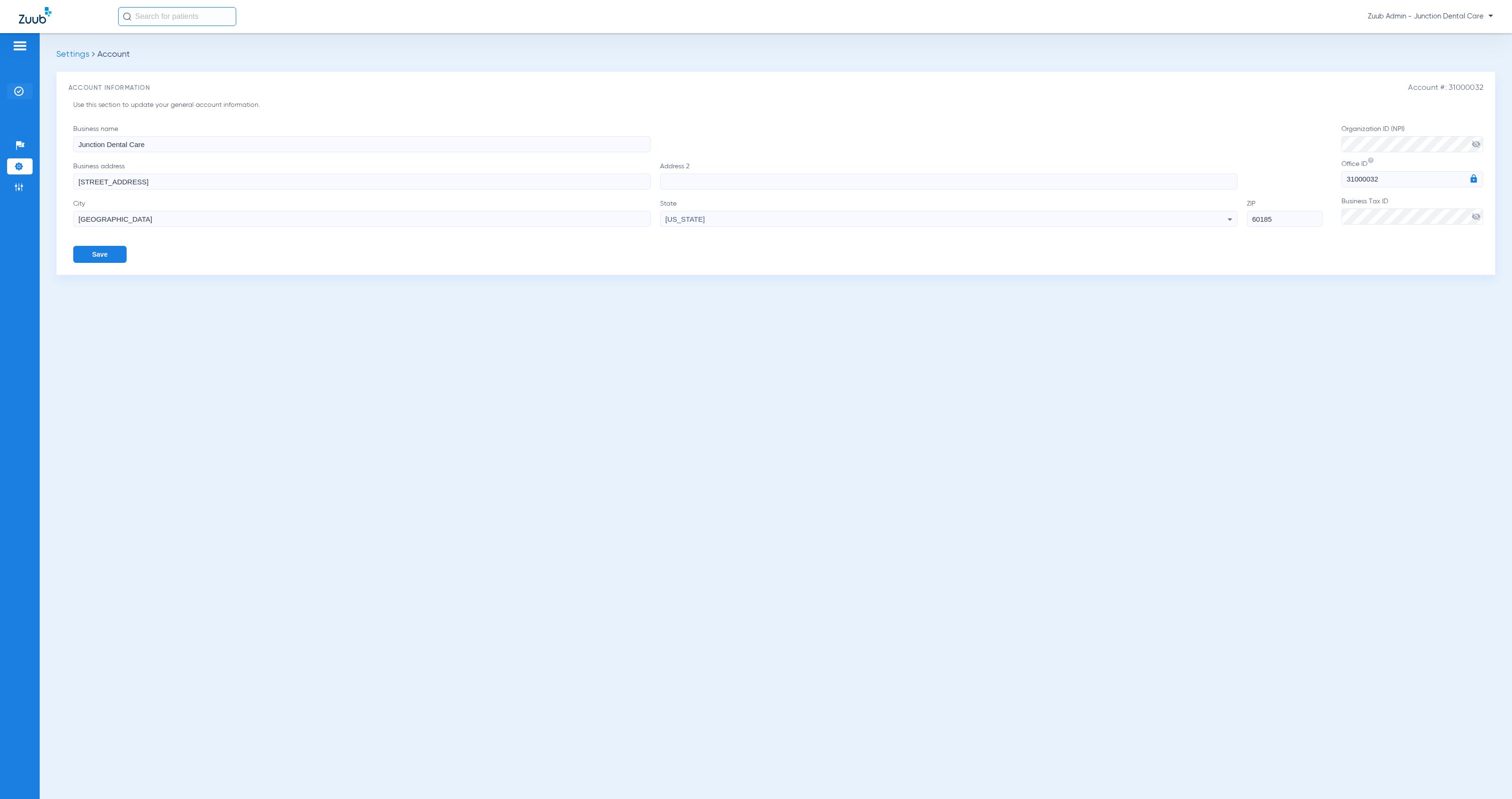
click at [20, 88] on img at bounding box center [19, 91] width 10 height 10
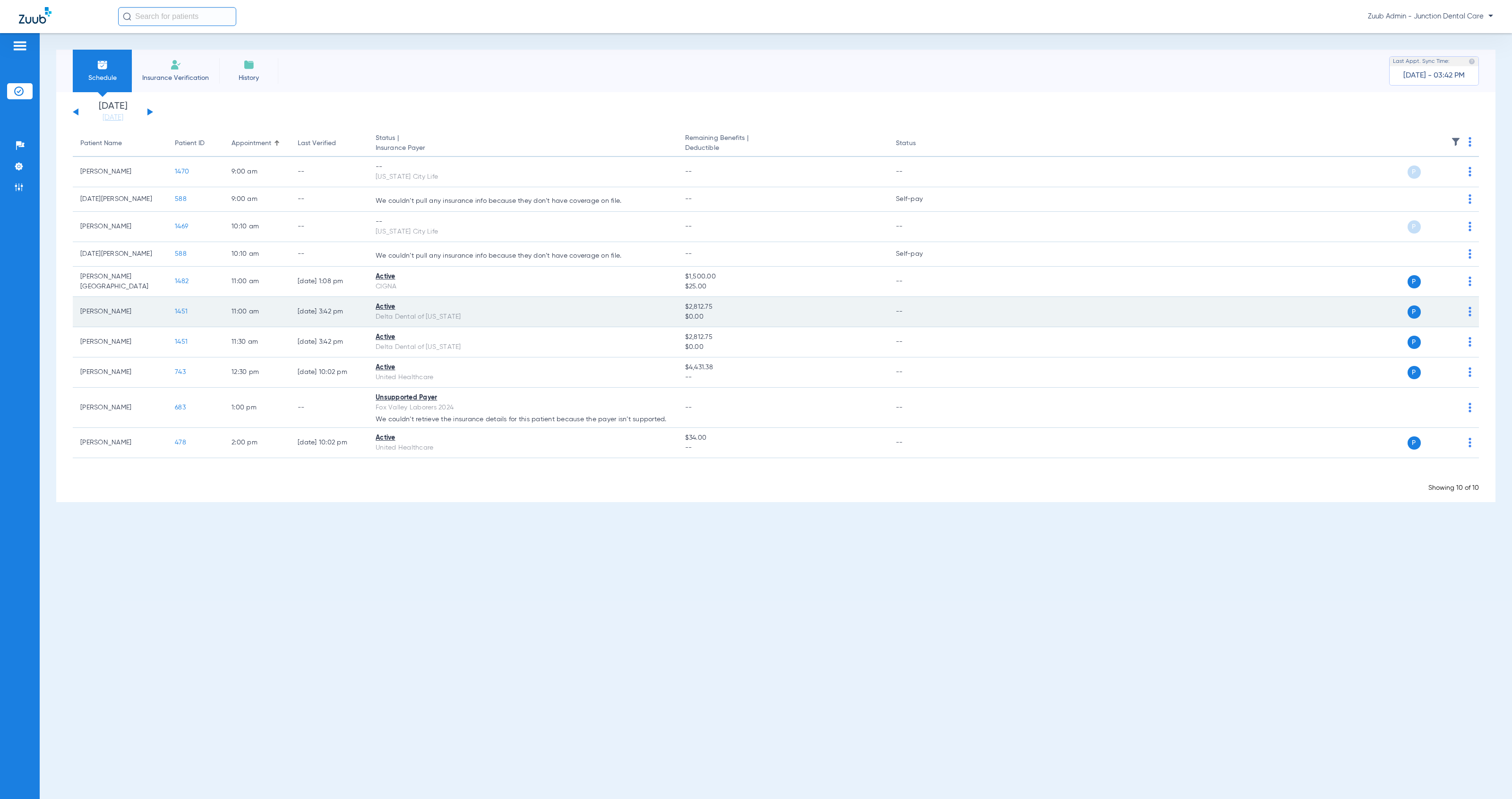
click at [180, 312] on span "1451" at bounding box center [181, 311] width 13 height 7
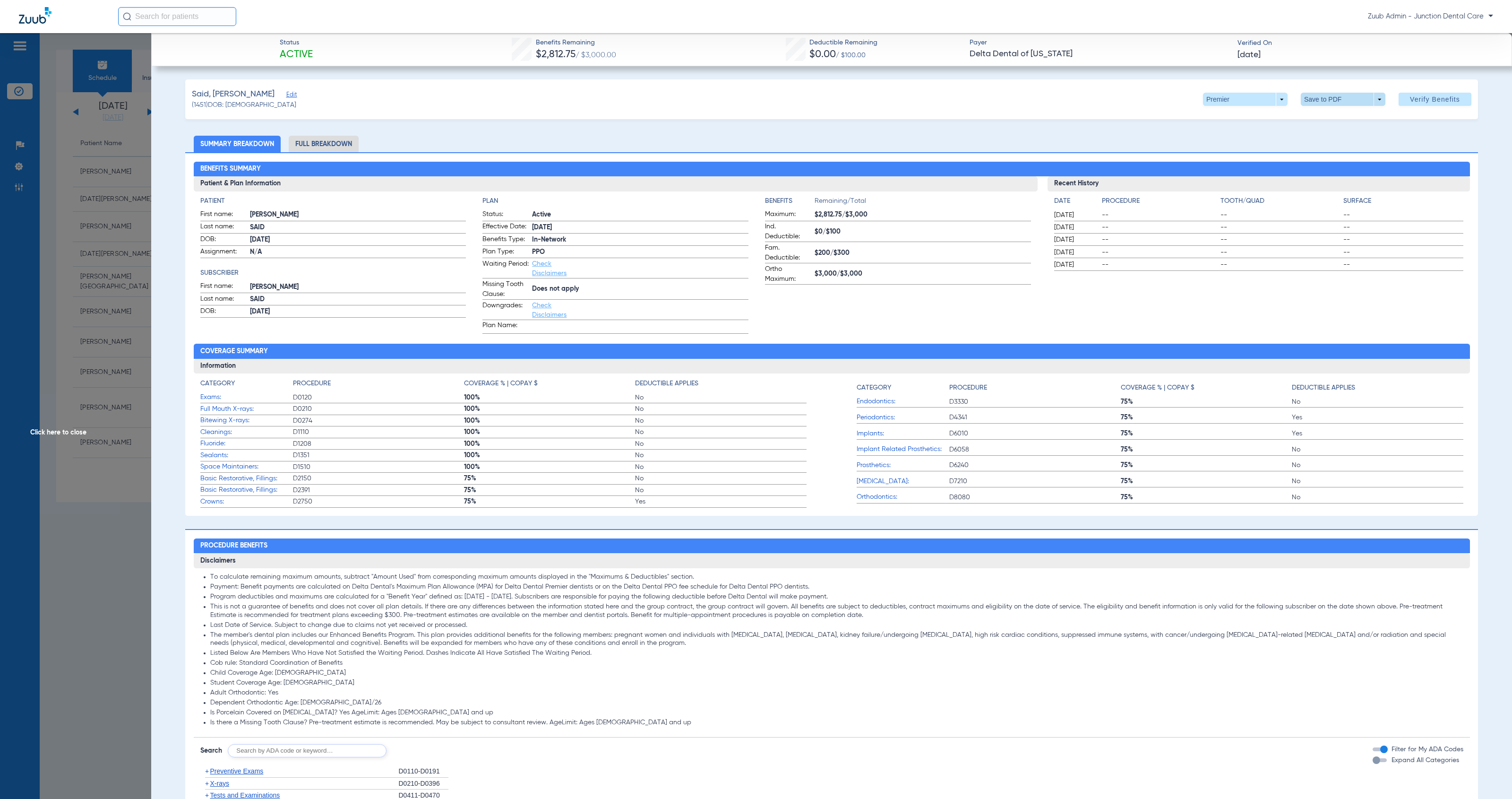
click at [1332, 102] on span at bounding box center [1343, 99] width 23 height 23
click at [1330, 123] on button "insert_drive_file Save to PDF" at bounding box center [1328, 118] width 71 height 19
click at [77, 432] on span "Click here to close" at bounding box center [76, 433] width 151 height 799
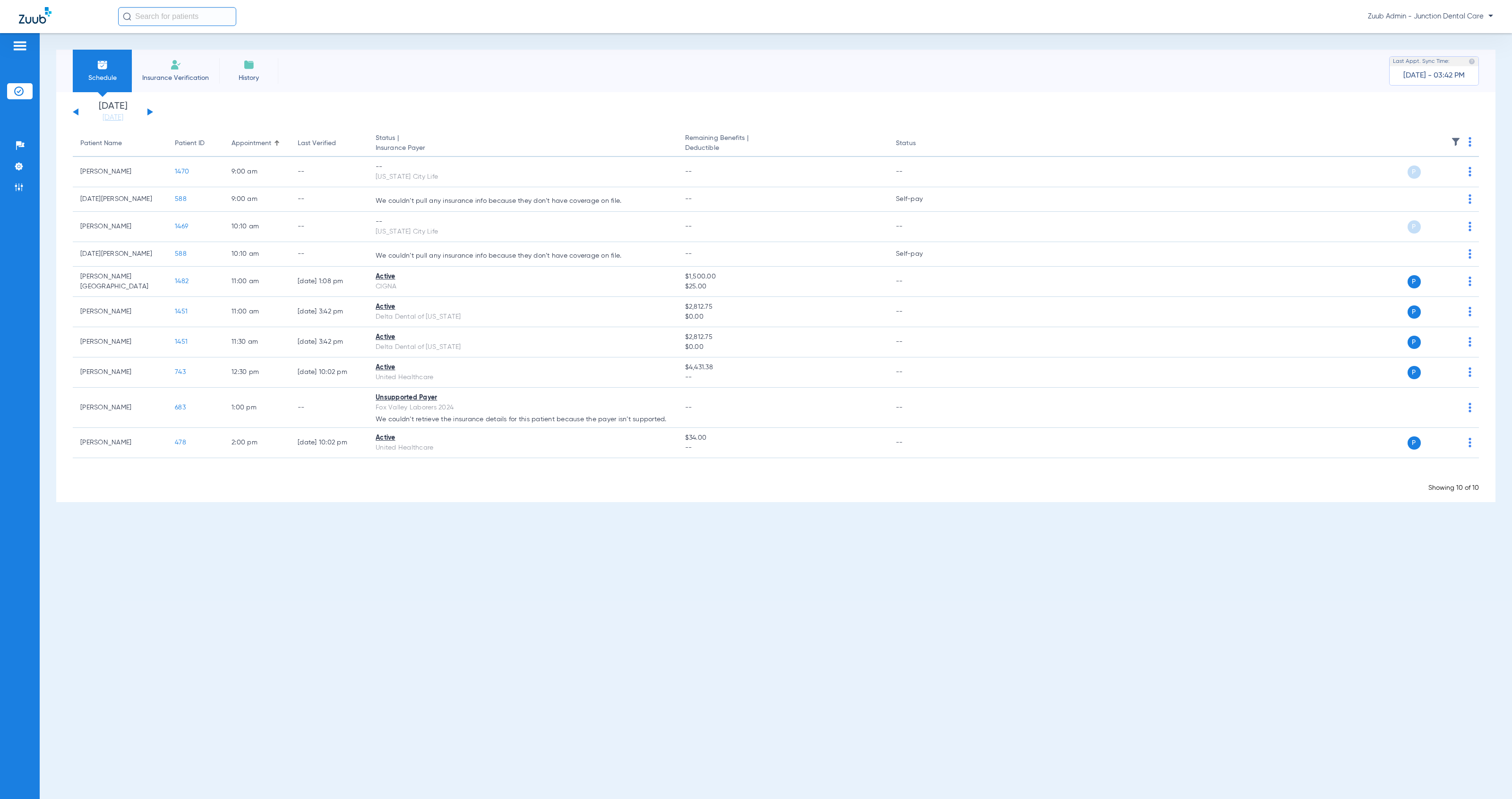
click at [148, 113] on button at bounding box center [151, 112] width 6 height 7
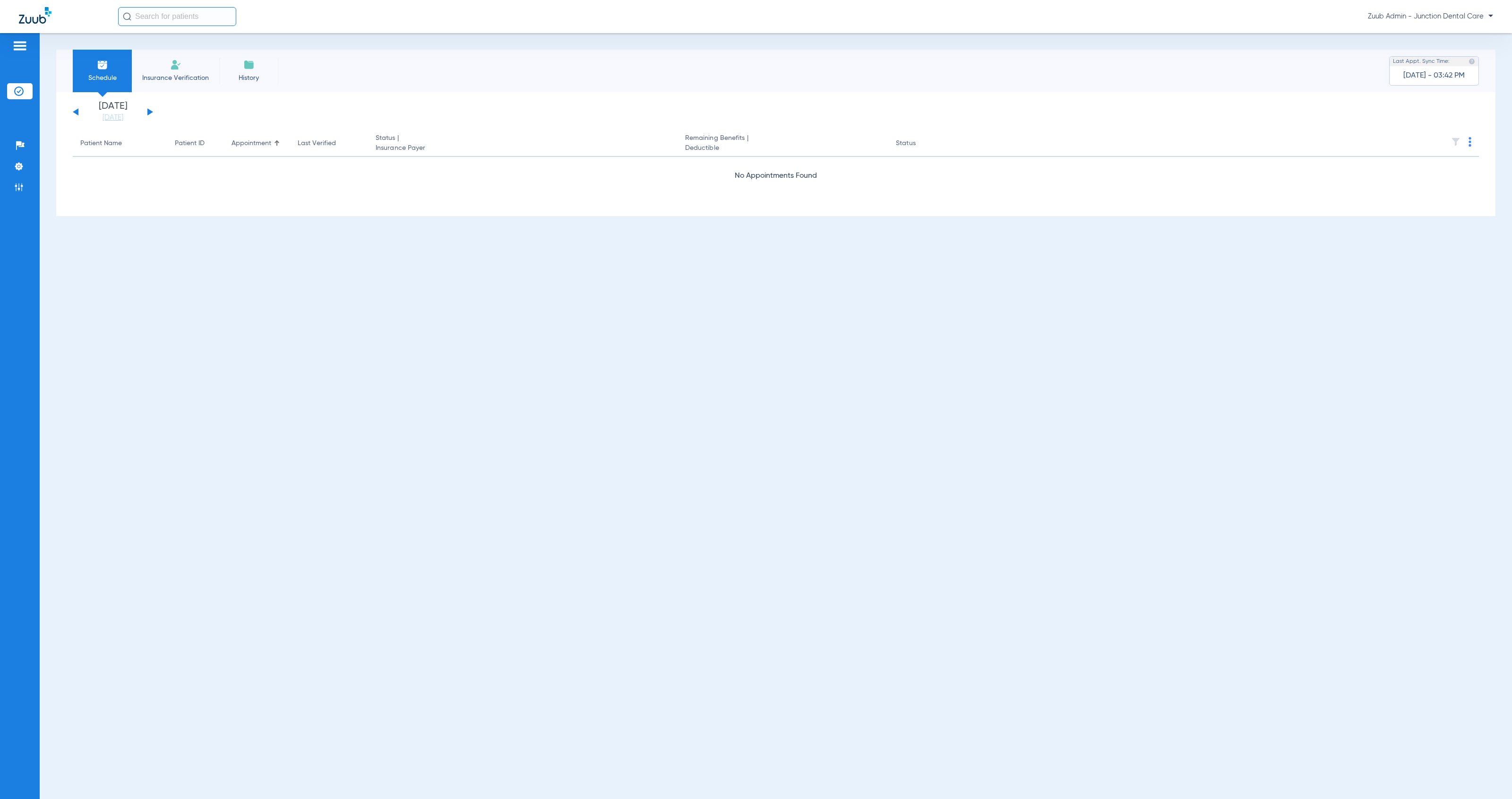
click at [148, 113] on button at bounding box center [151, 112] width 6 height 7
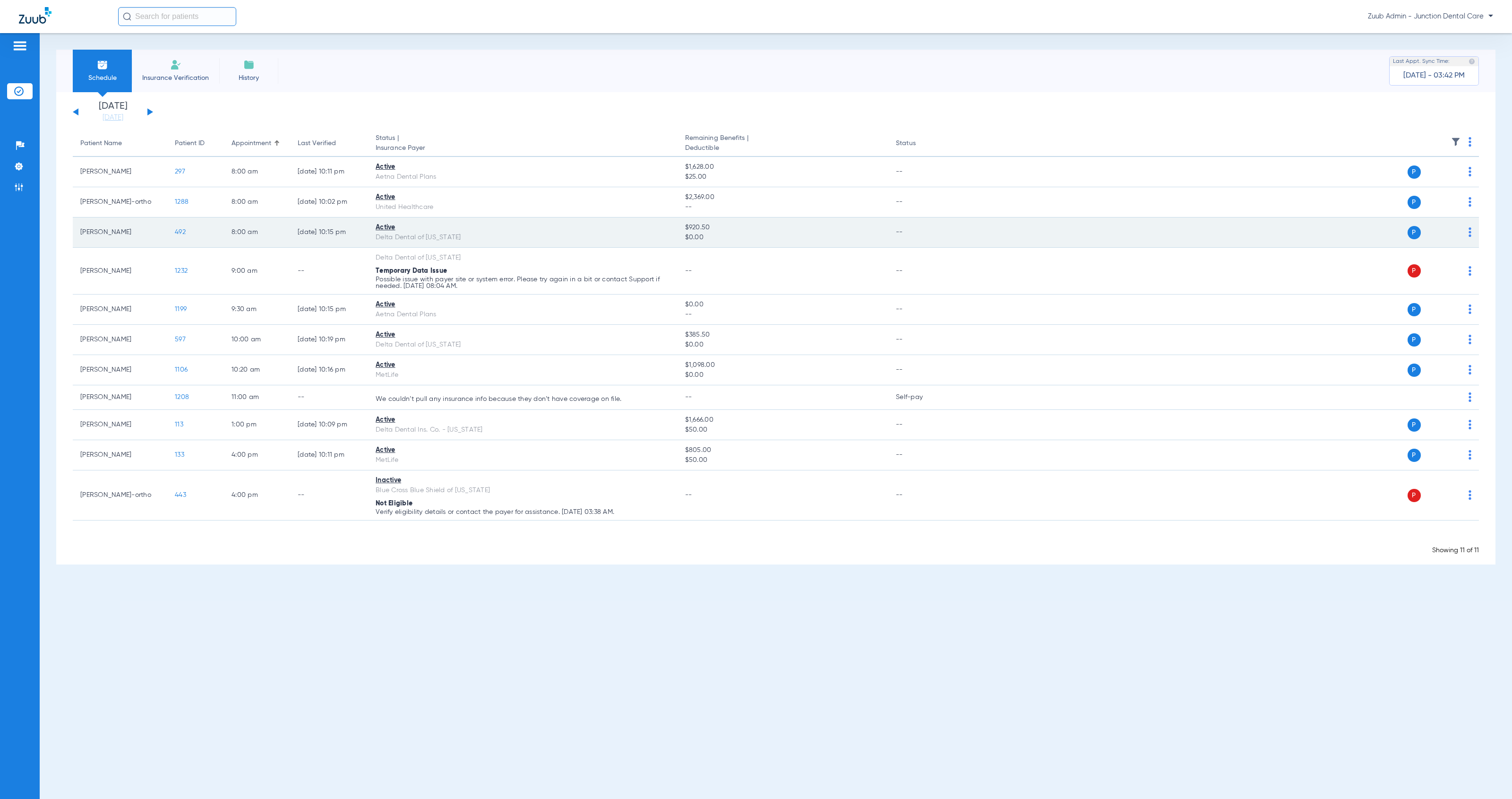
click at [1470, 233] on img at bounding box center [1470, 231] width 3 height 10
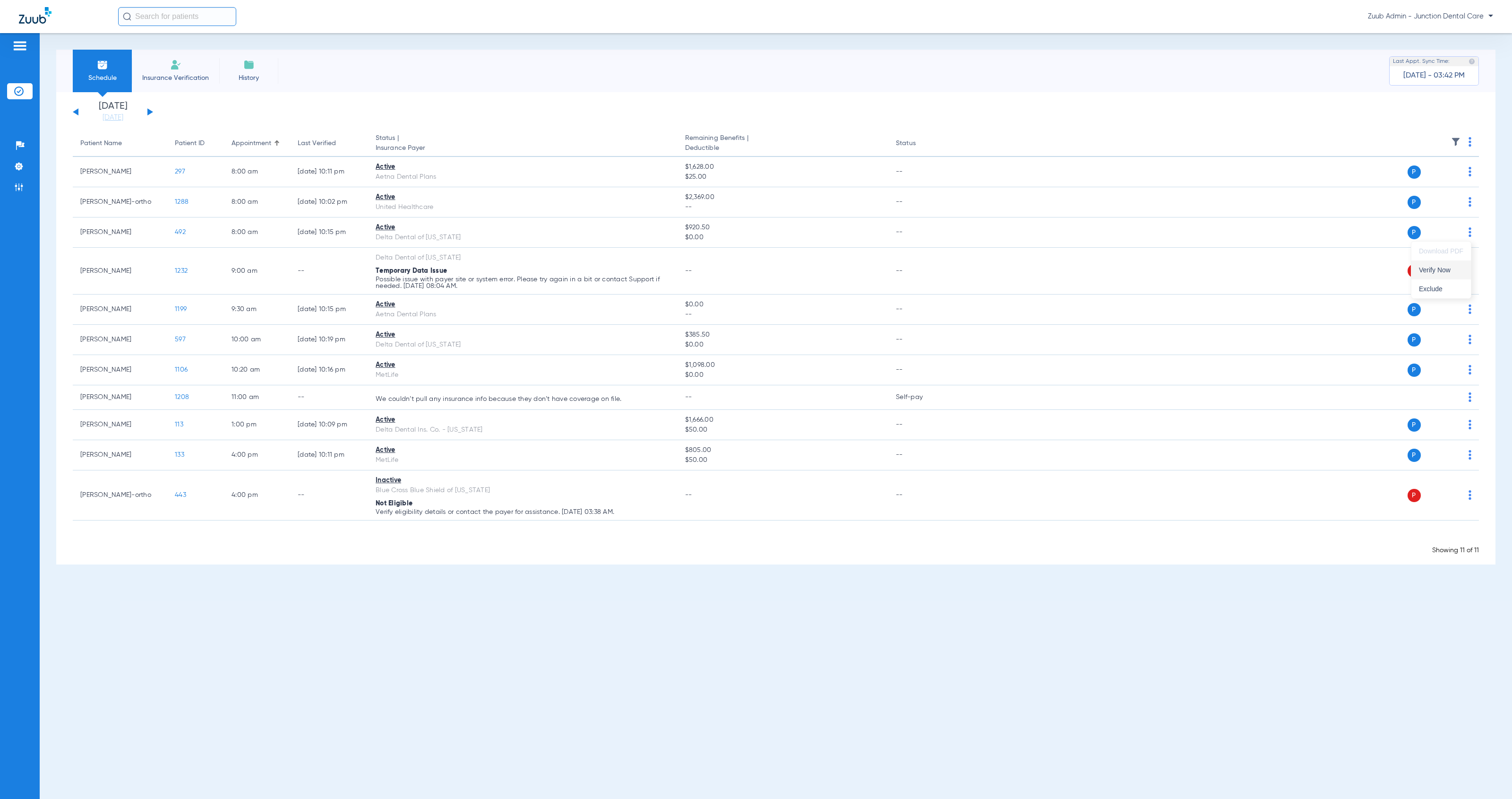
click at [1445, 269] on span "Verify Now" at bounding box center [1441, 269] width 44 height 7
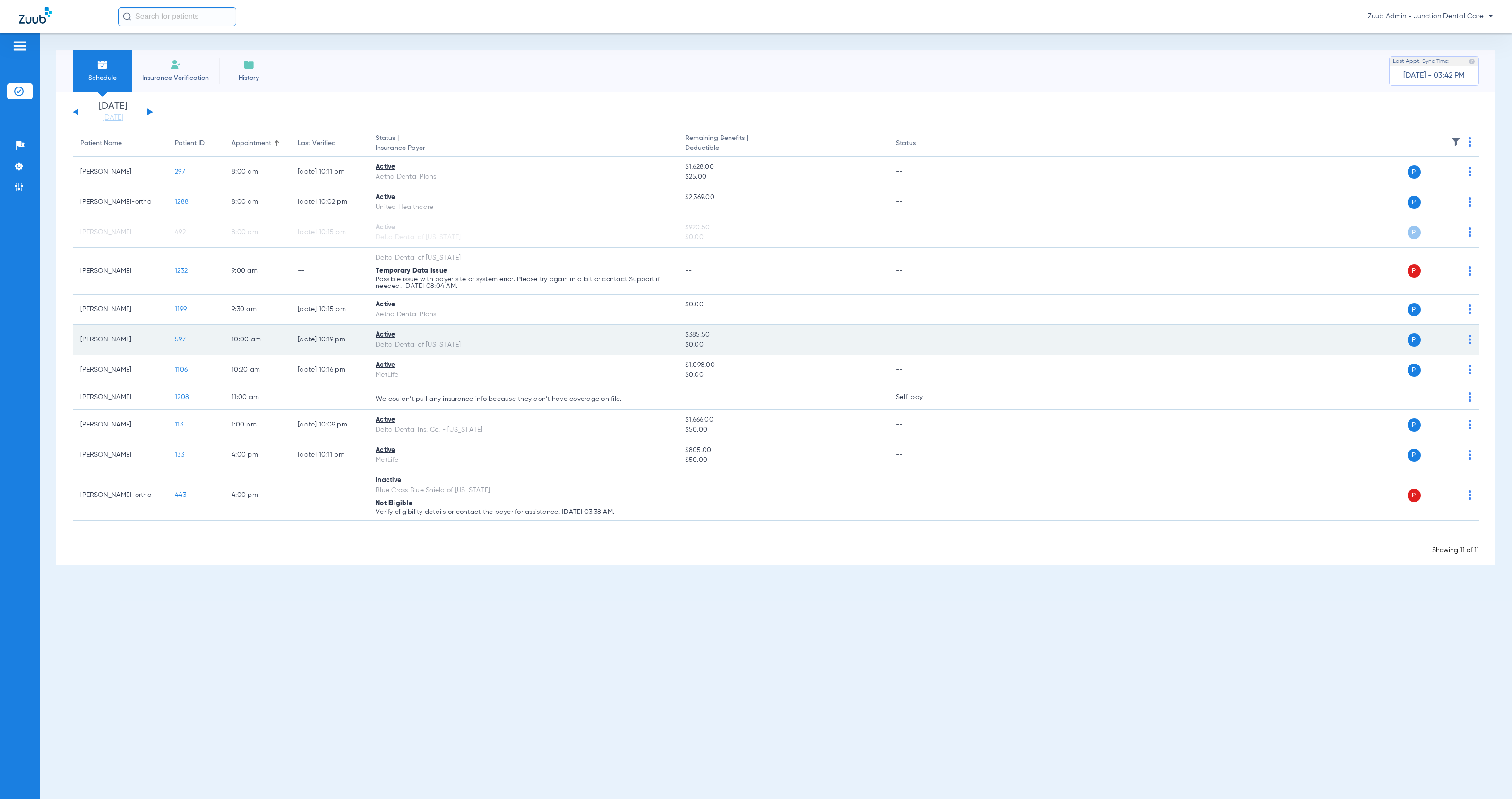
click at [1469, 341] on img at bounding box center [1470, 339] width 3 height 10
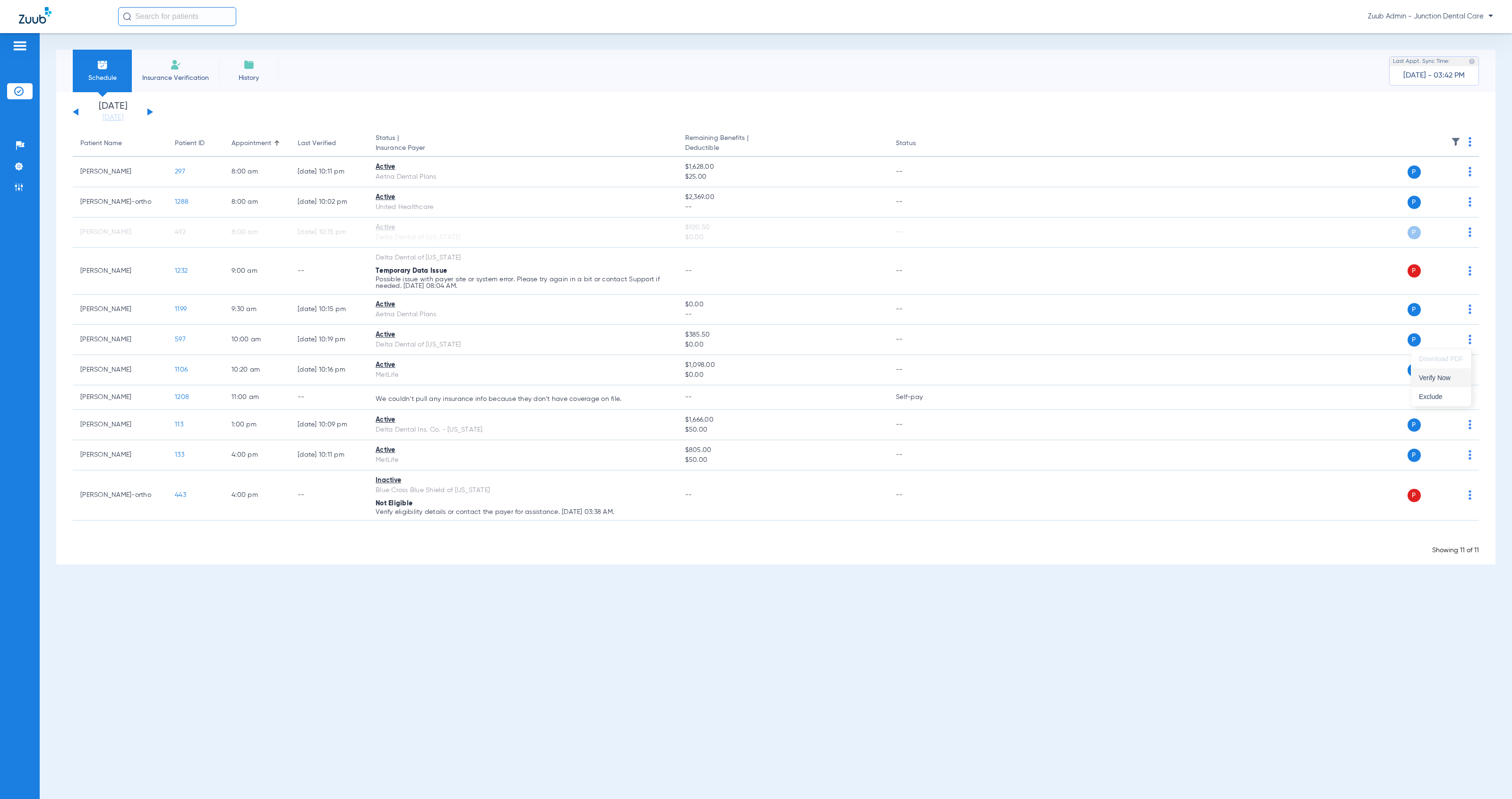
click at [1449, 375] on span "Verify Now" at bounding box center [1441, 378] width 44 height 7
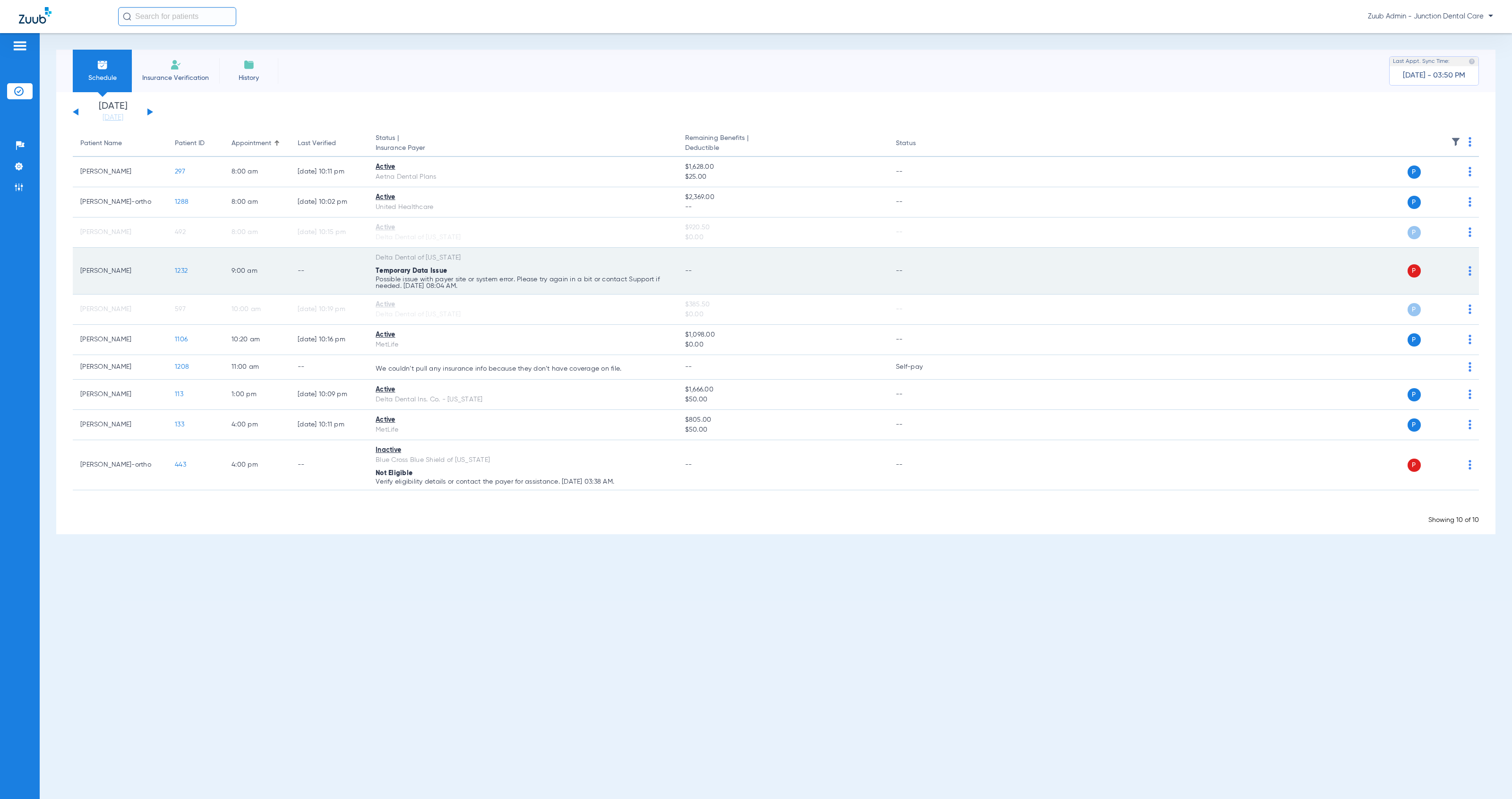
click at [1470, 272] on img at bounding box center [1470, 271] width 3 height 10
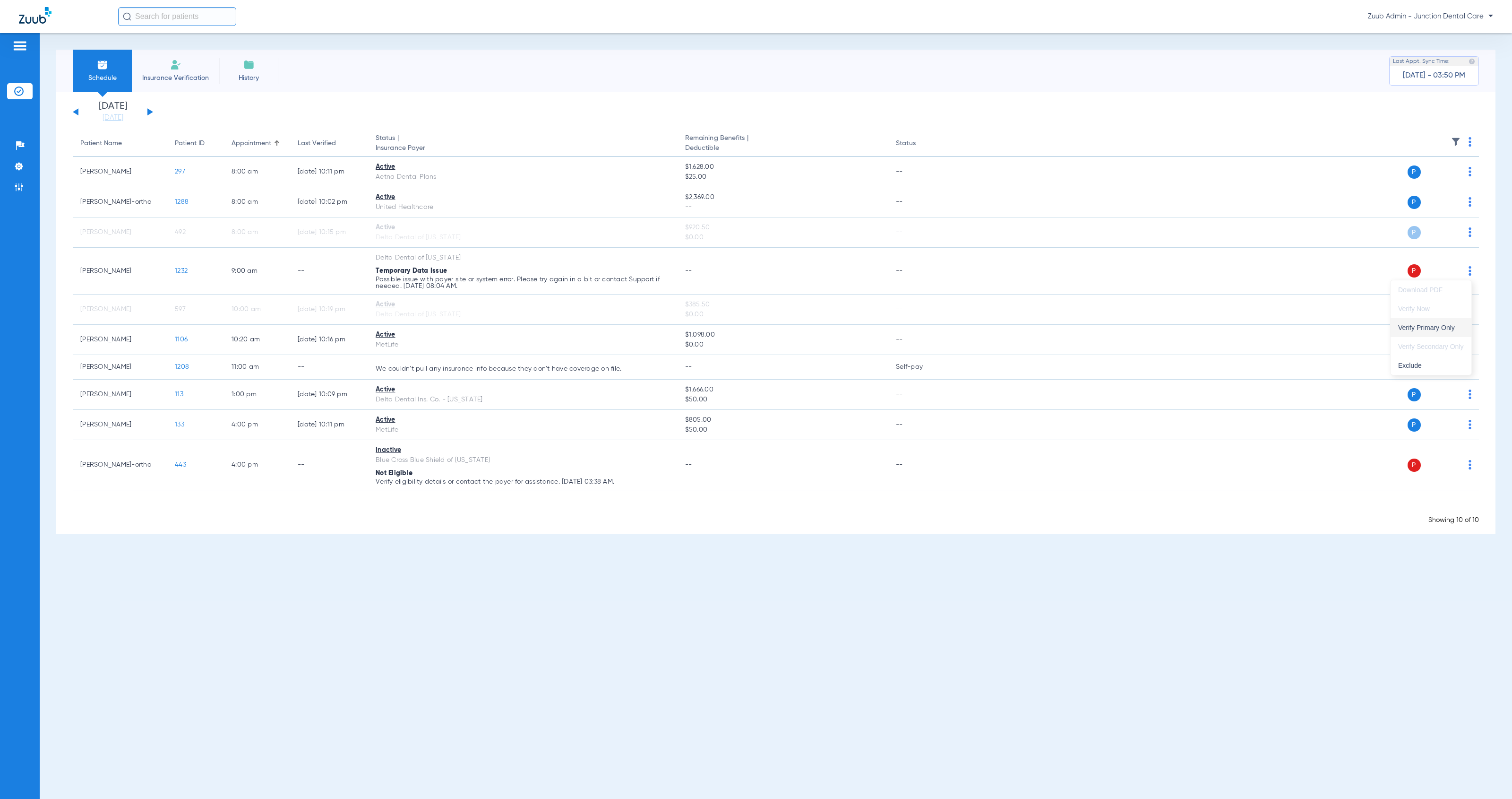
click at [1451, 326] on span "Verify Primary Only" at bounding box center [1430, 327] width 66 height 7
